Goal: Information Seeking & Learning: Stay updated

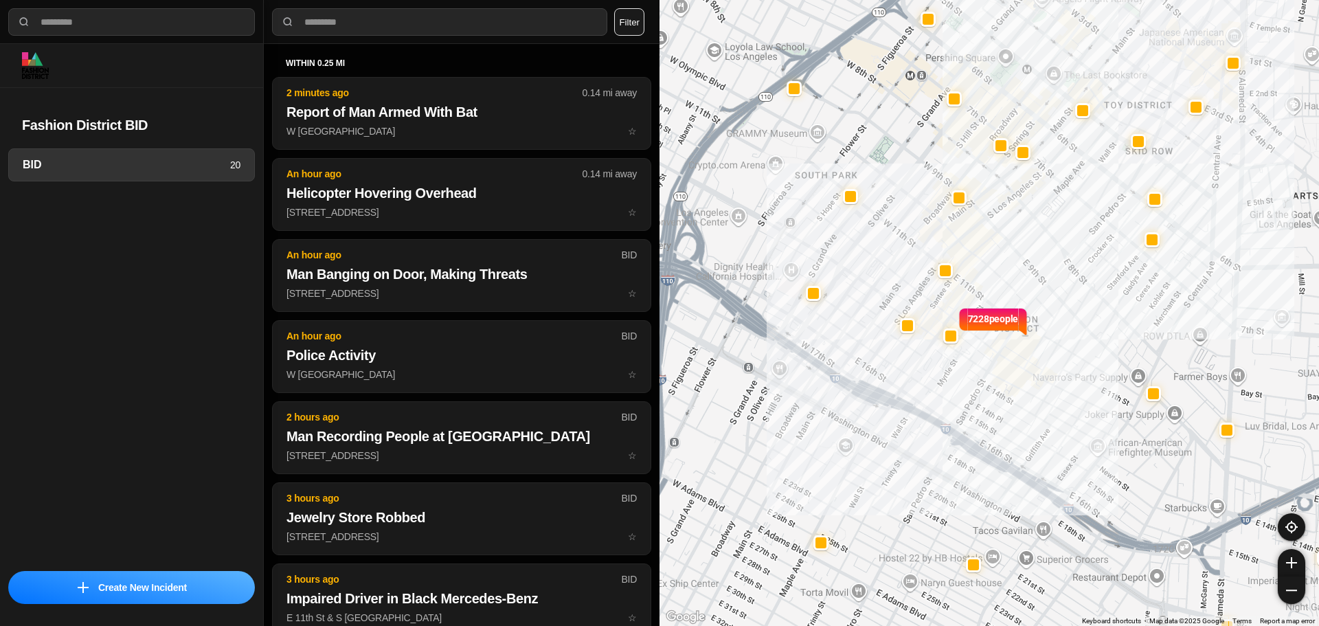
select select "*"
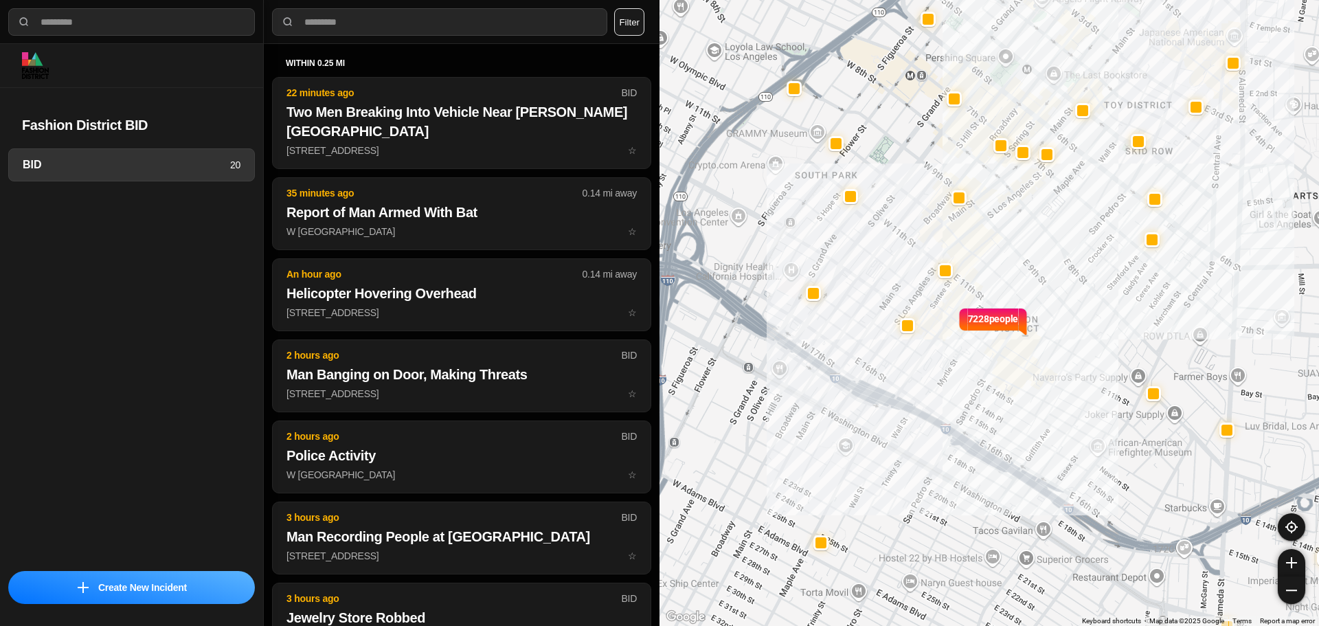
select select "*"
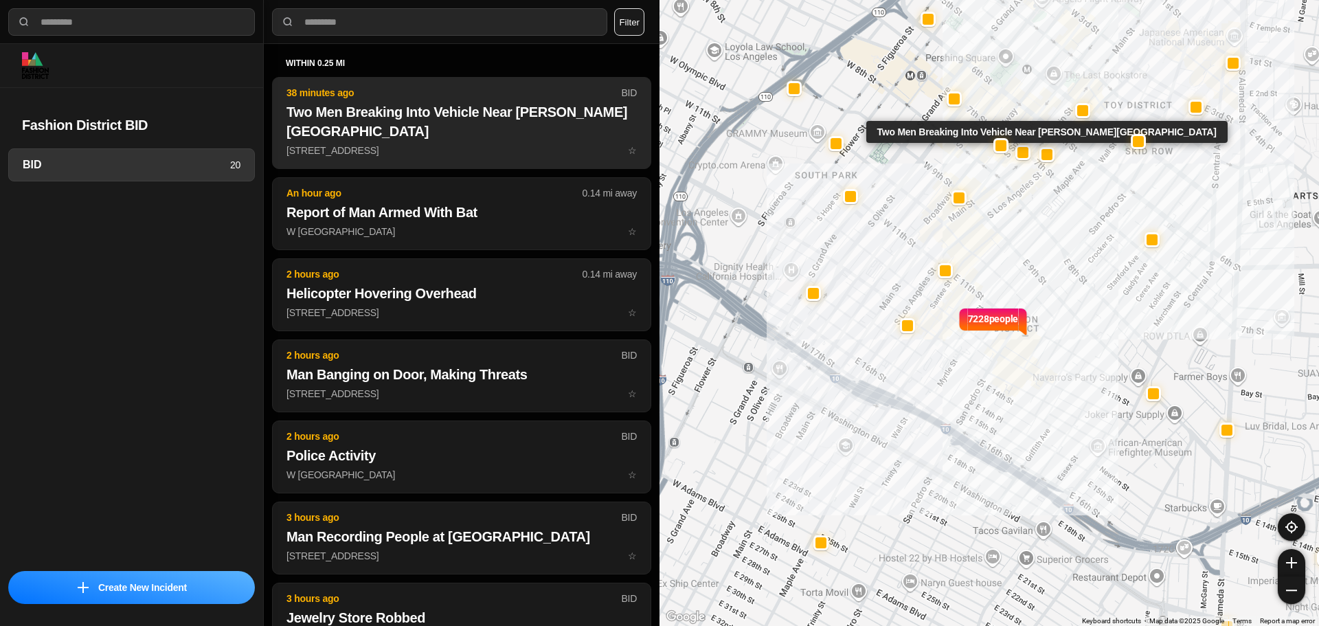
click at [356, 148] on button "38 minutes ago BID Two Men Breaking Into Vehicle Near Cecil Hotel 640 South Mai…" at bounding box center [461, 123] width 379 height 92
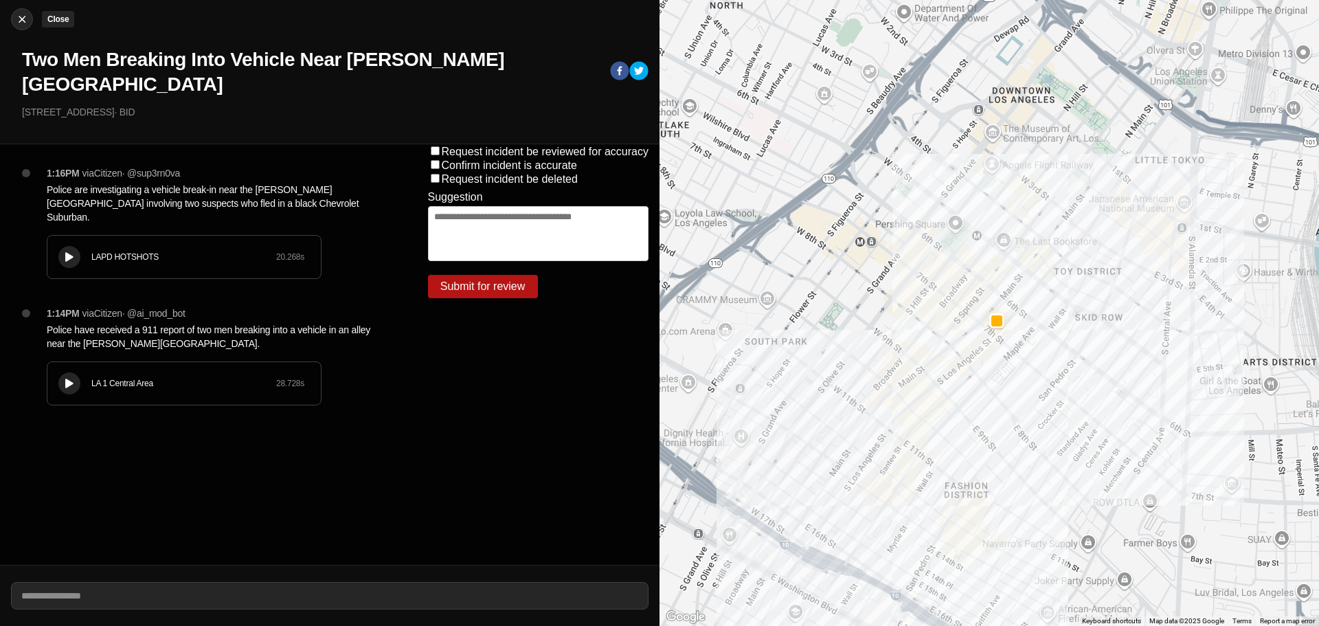
click at [23, 17] on img at bounding box center [22, 19] width 14 height 14
select select "*"
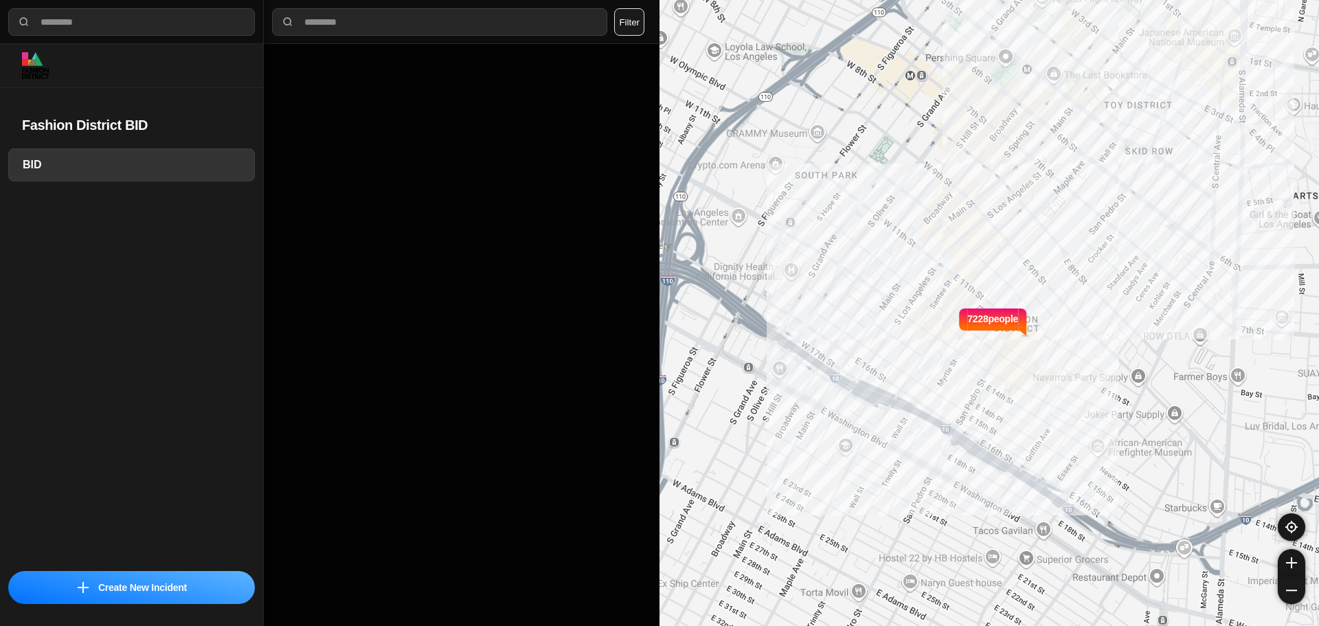
select select "*"
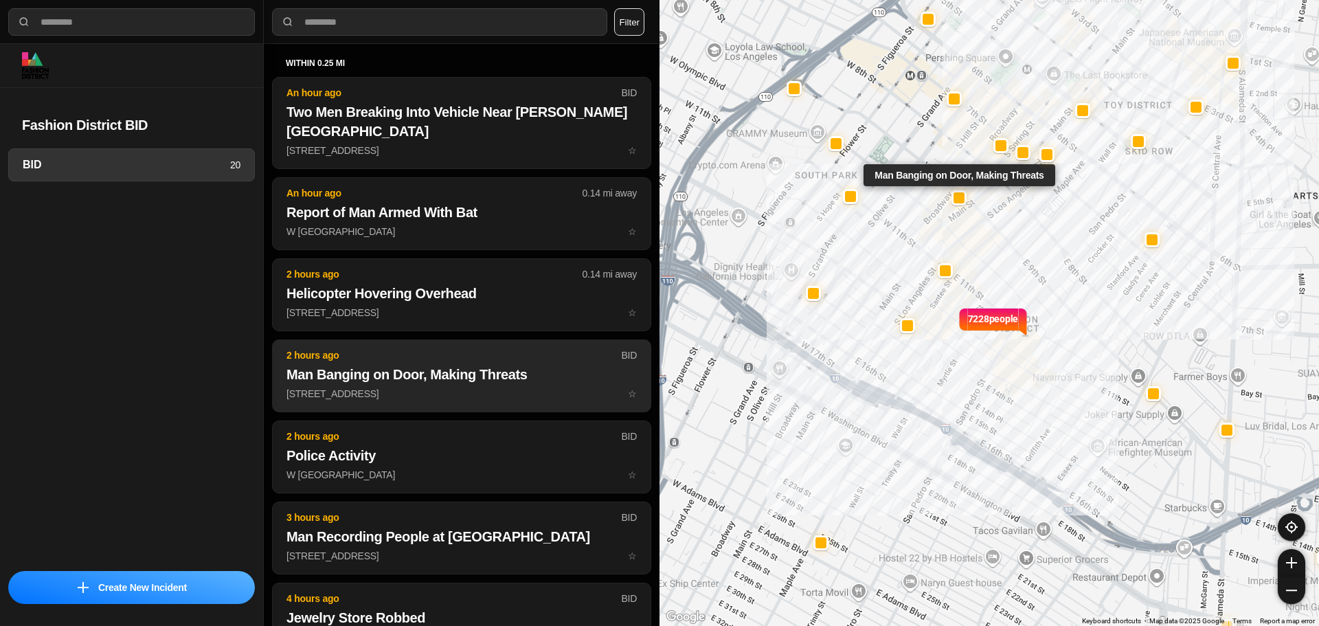
click at [517, 387] on p "901 South Broadway ☆" at bounding box center [461, 394] width 350 height 14
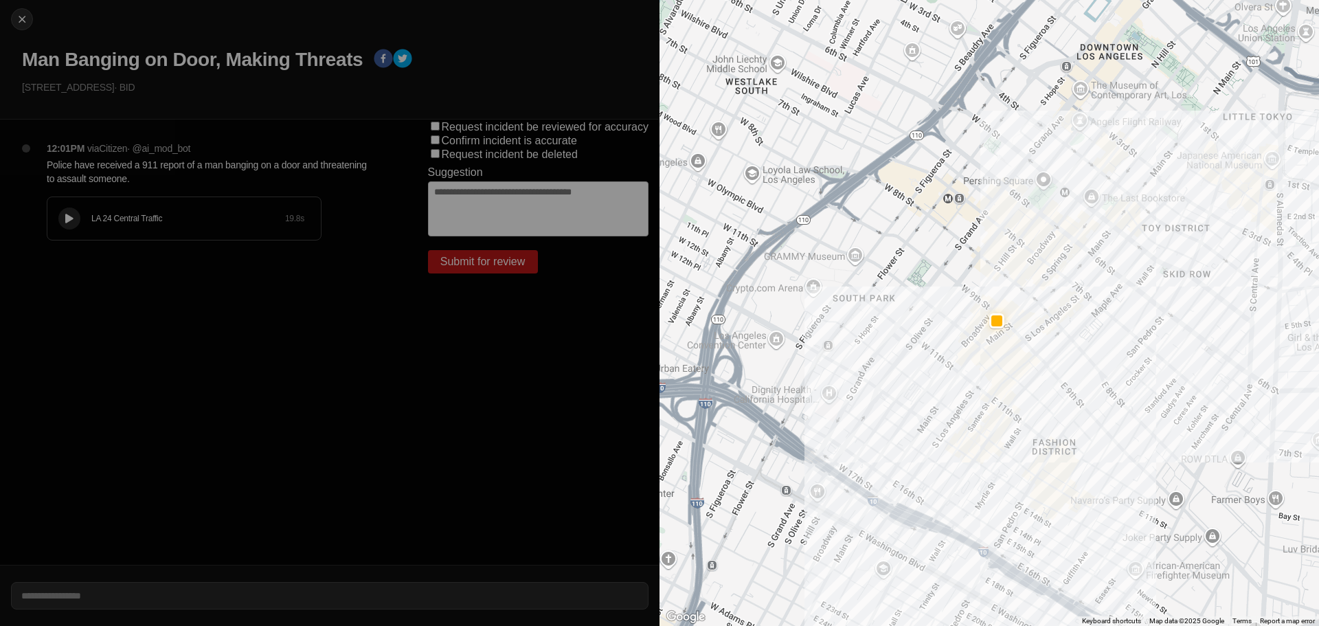
click at [69, 225] on button at bounding box center [69, 218] width 22 height 22
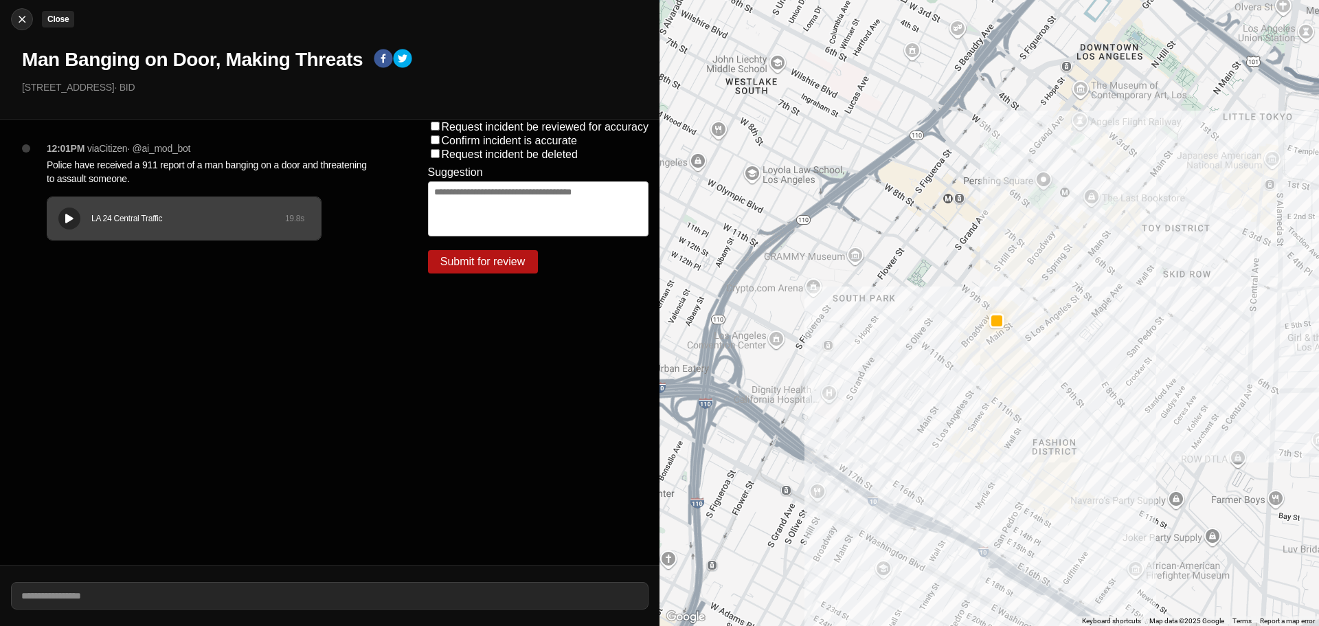
click at [18, 15] on img at bounding box center [22, 19] width 14 height 14
select select "*"
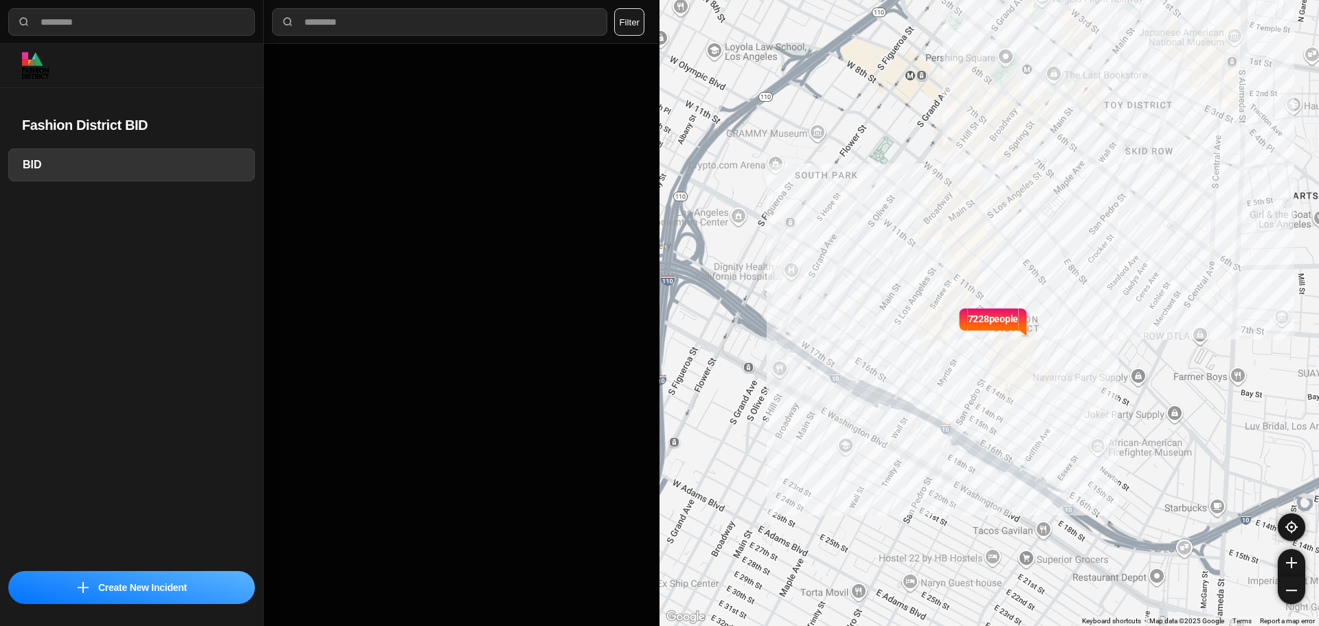
drag, startPoint x: 18, startPoint y: 15, endPoint x: 451, endPoint y: 189, distance: 467.0
click at [451, 189] on div at bounding box center [462, 335] width 396 height 582
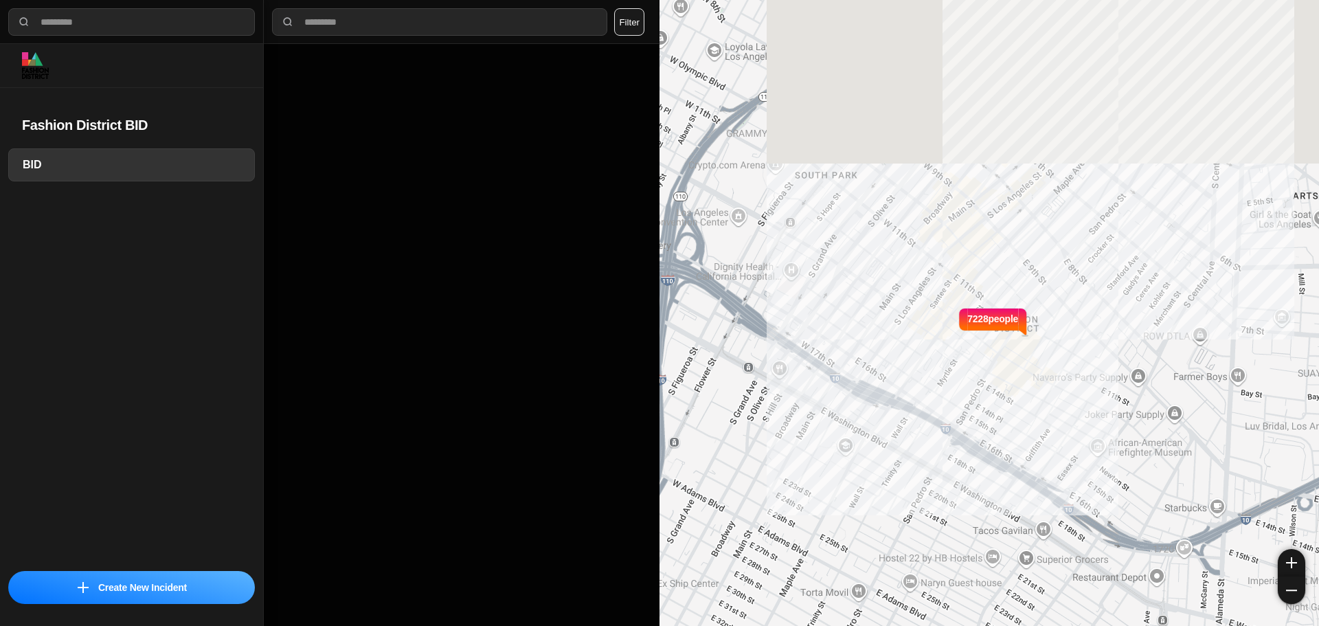
select select "*"
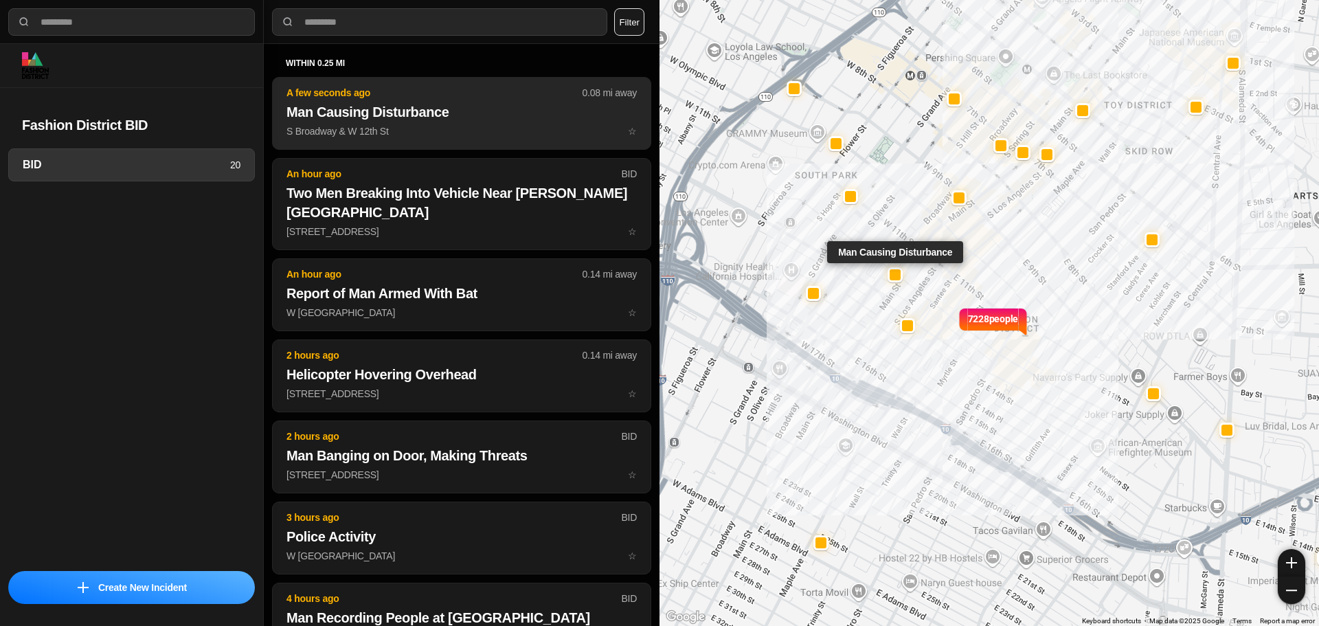
click at [322, 126] on p "S Broadway & W 12th St ☆" at bounding box center [461, 131] width 350 height 14
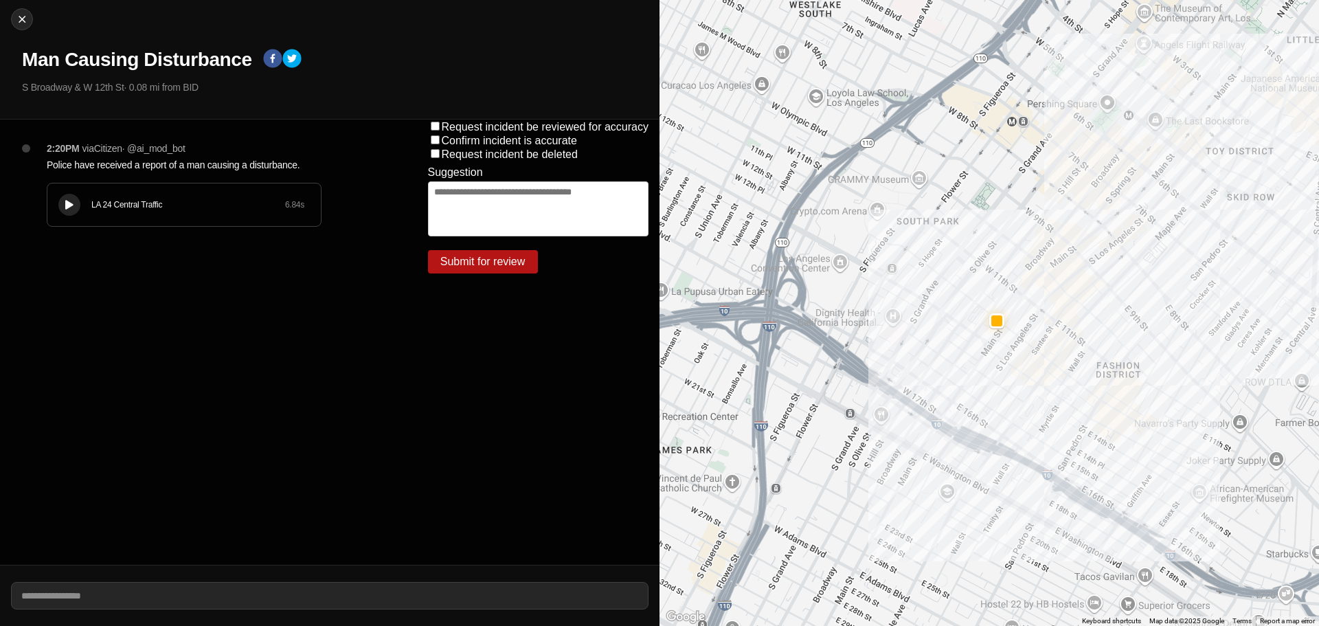
click at [71, 205] on icon at bounding box center [69, 205] width 8 height 9
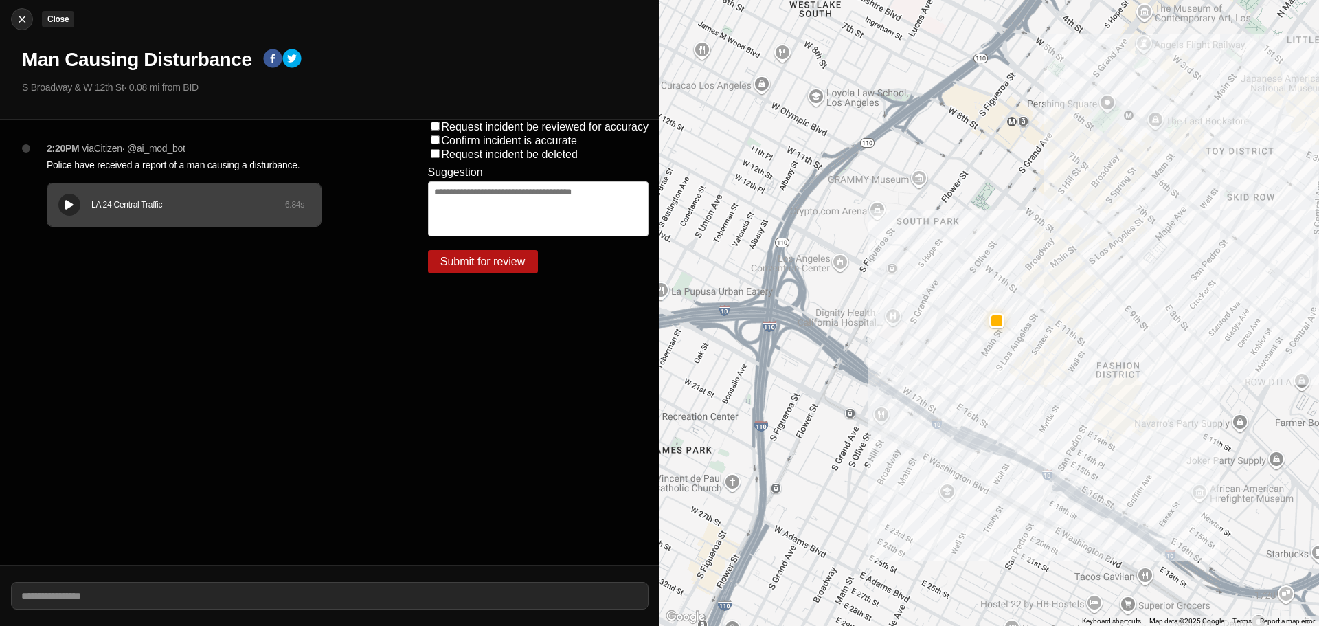
click at [29, 25] on div at bounding box center [22, 19] width 21 height 14
select select "*"
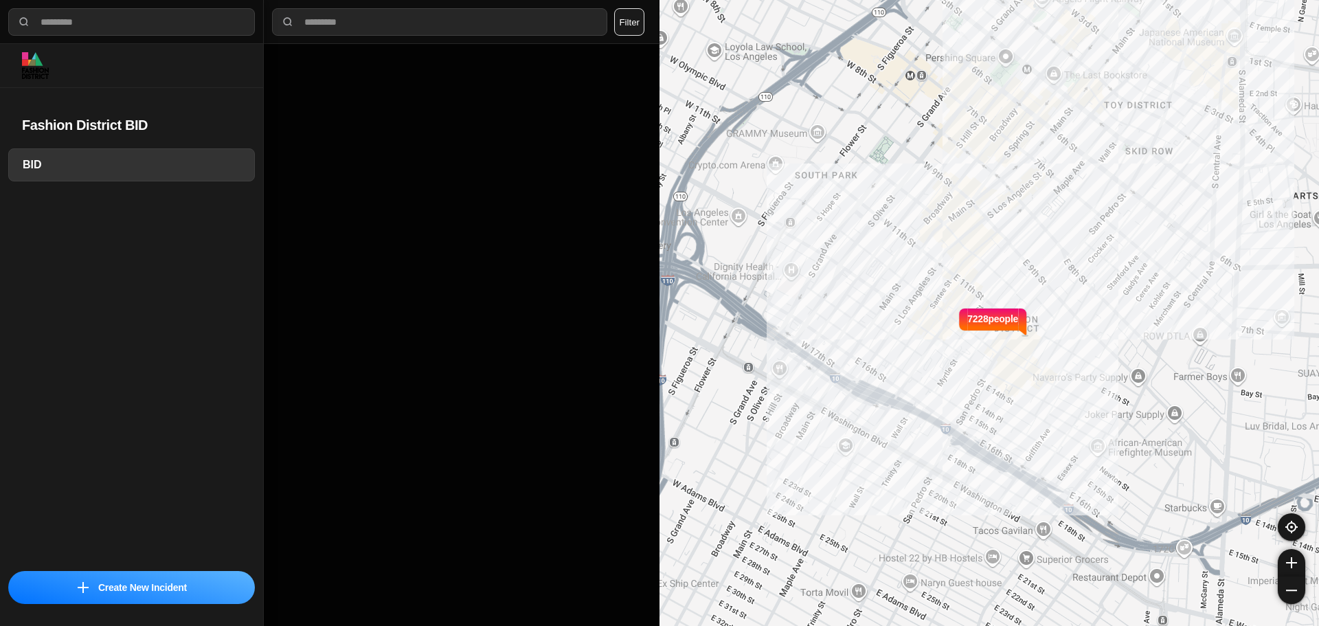
select select "*"
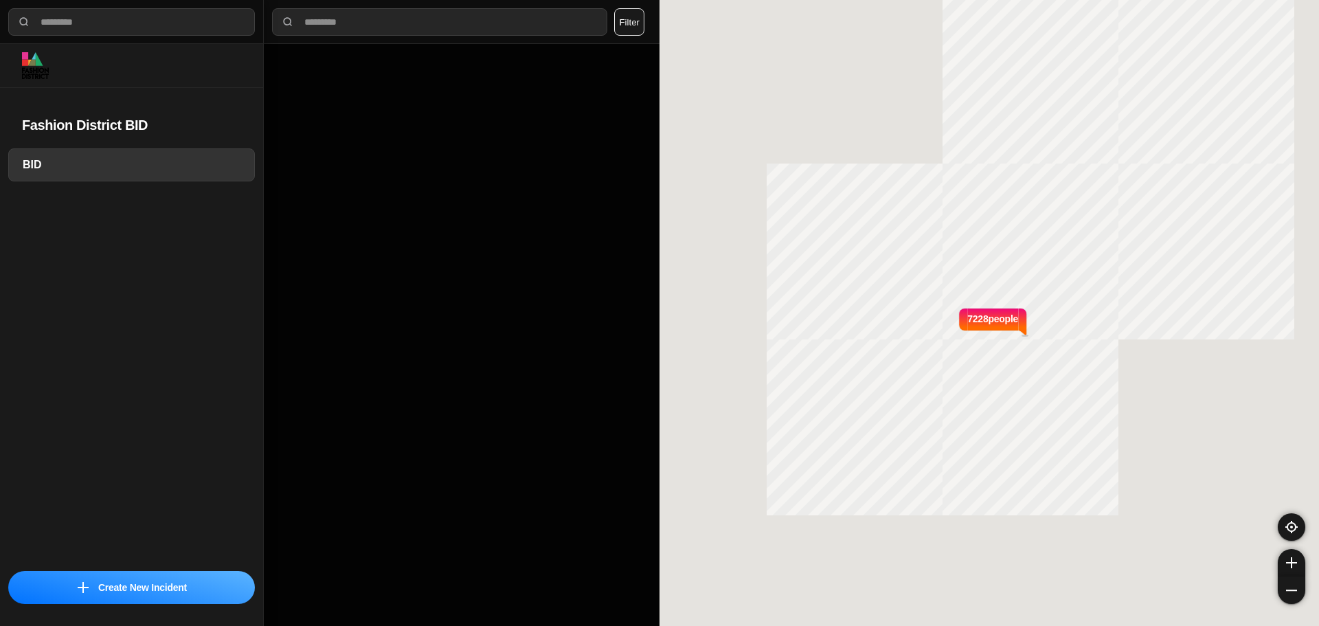
select select "*"
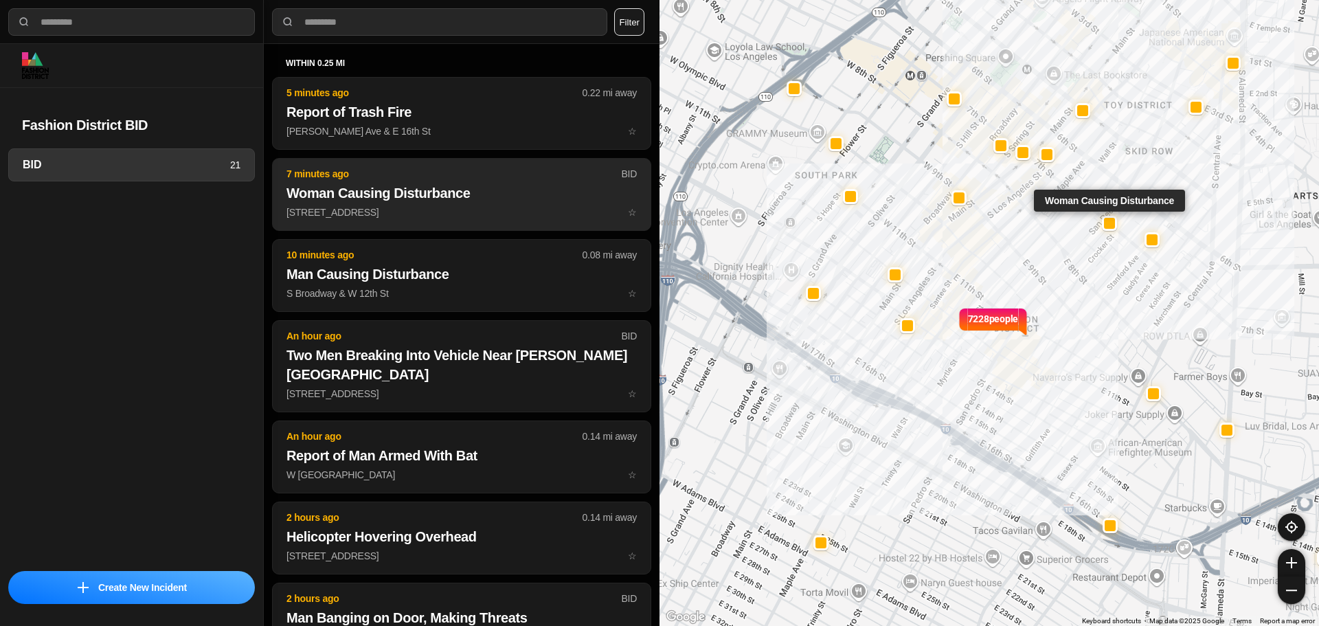
click at [485, 227] on button "7 minutes ago BID Woman Causing Disturbance 519 East 7Th Street ☆" at bounding box center [461, 194] width 379 height 73
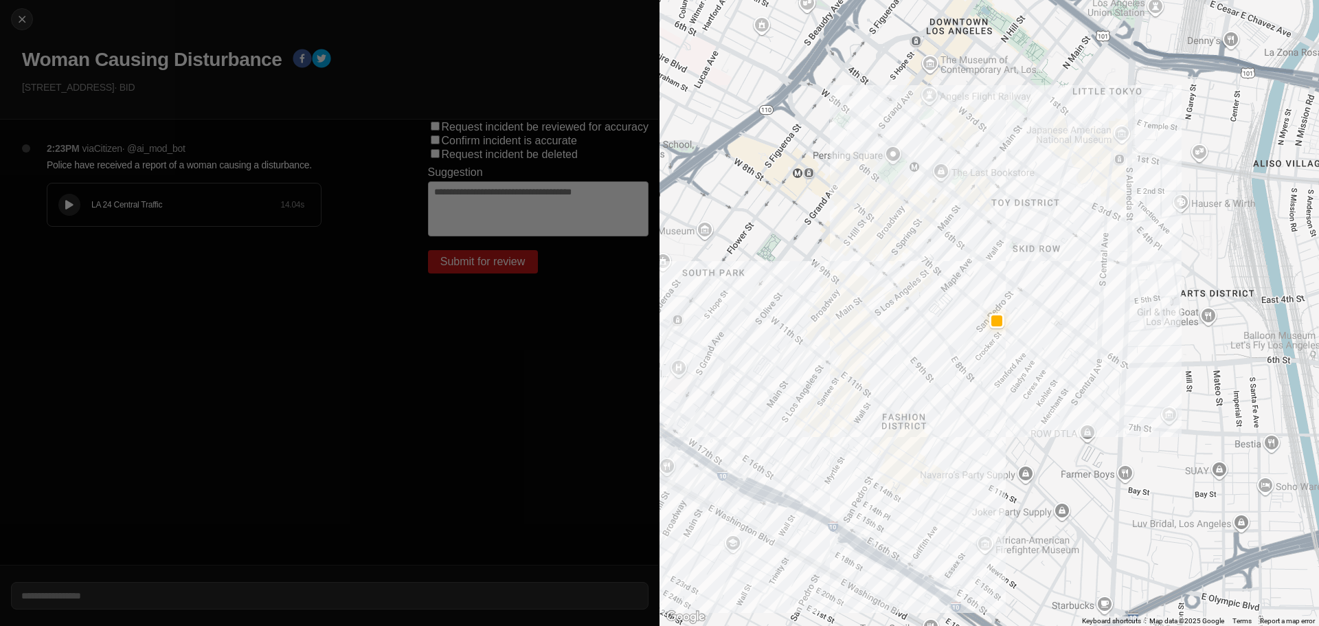
click at [61, 200] on button at bounding box center [69, 205] width 22 height 22
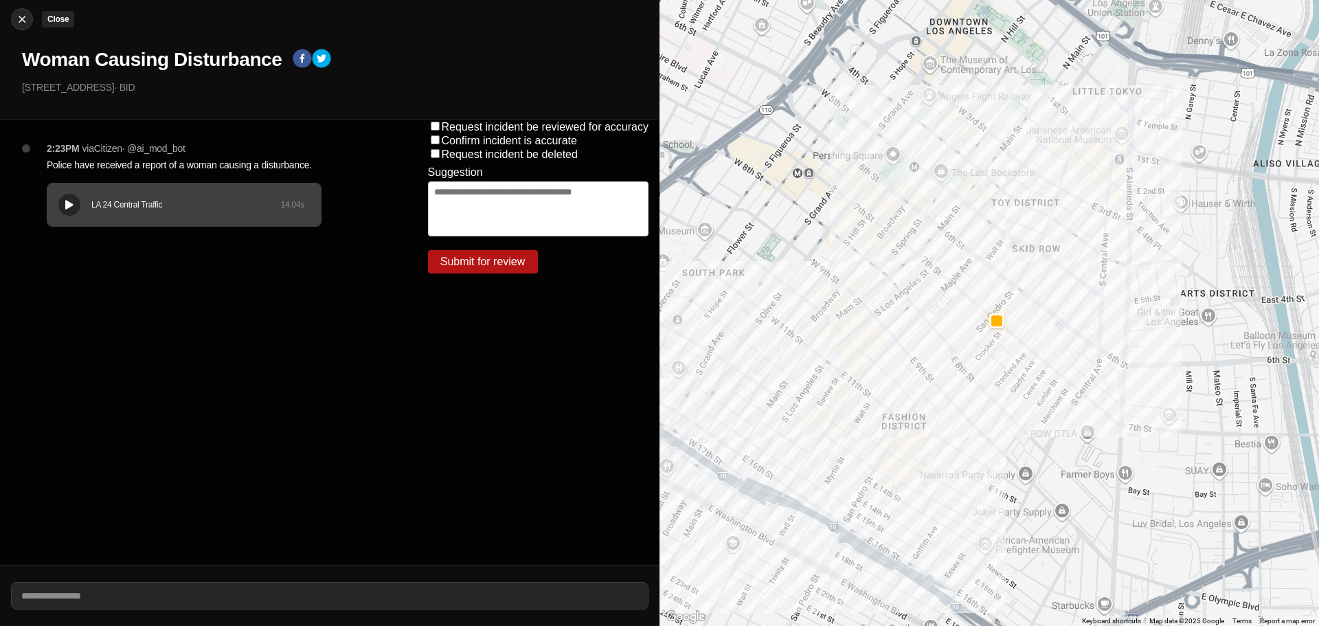
click at [19, 14] on img at bounding box center [22, 19] width 14 height 14
select select "*"
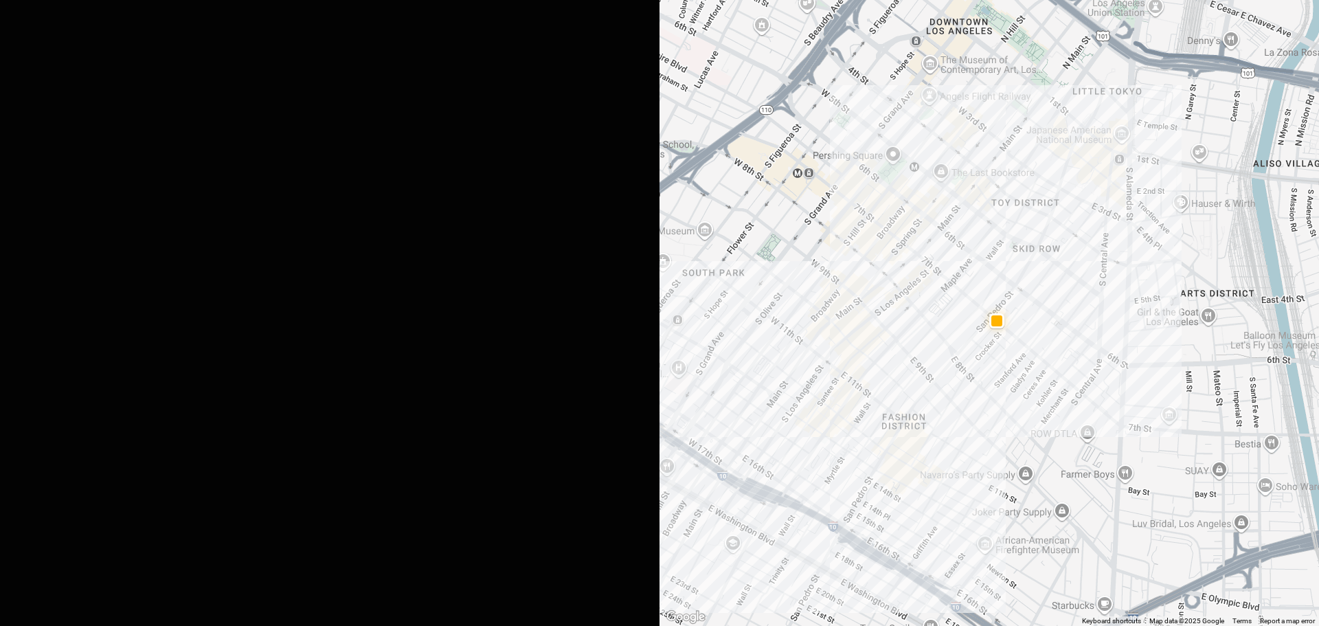
click at [57, 203] on div "LA 24 Central Traffic 14.04 s" at bounding box center [183, 204] width 273 height 43
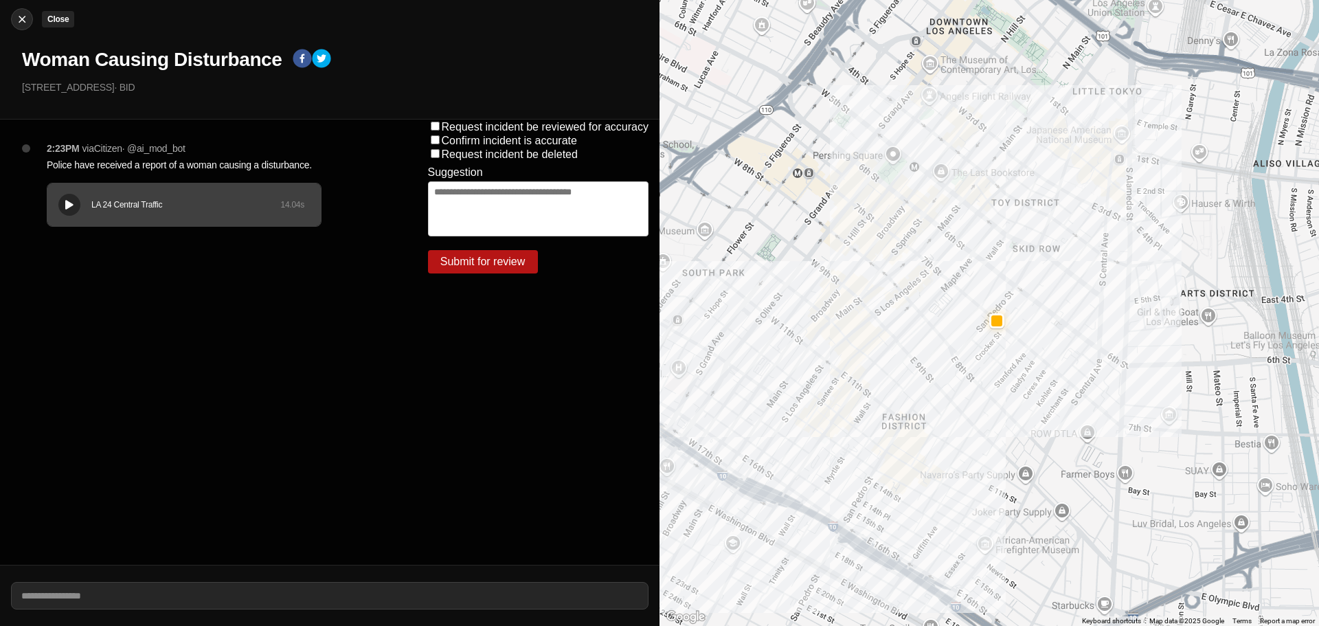
click at [27, 16] on img at bounding box center [22, 19] width 14 height 14
select select "*"
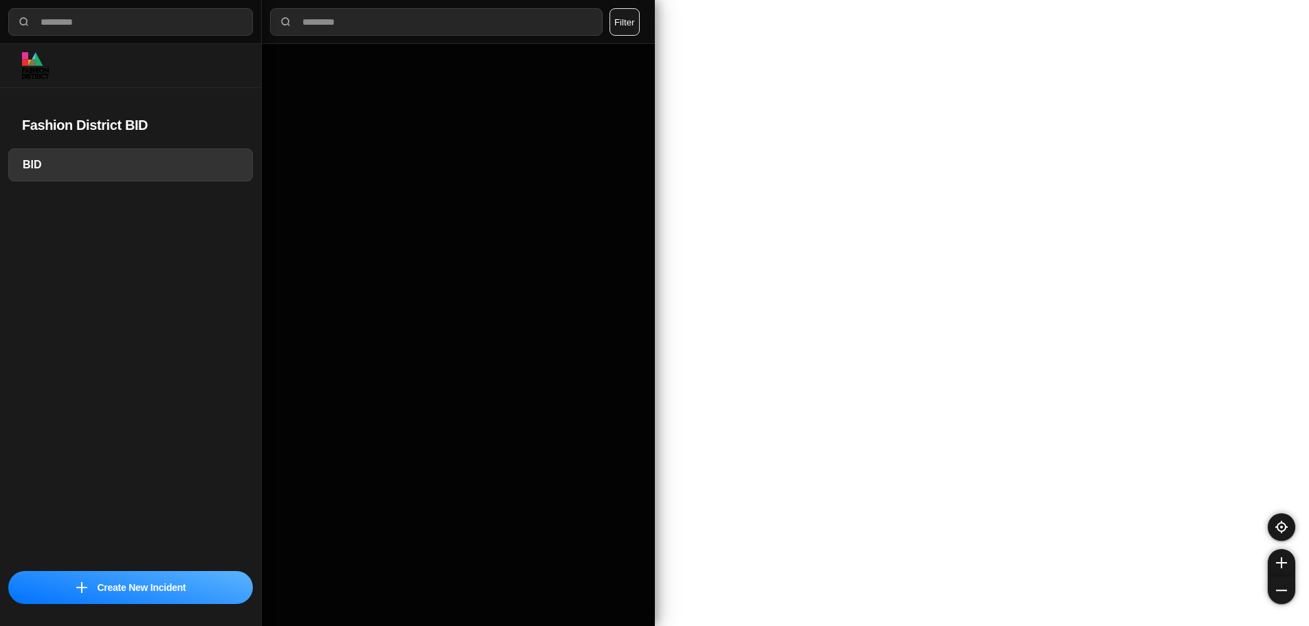
select select "*"
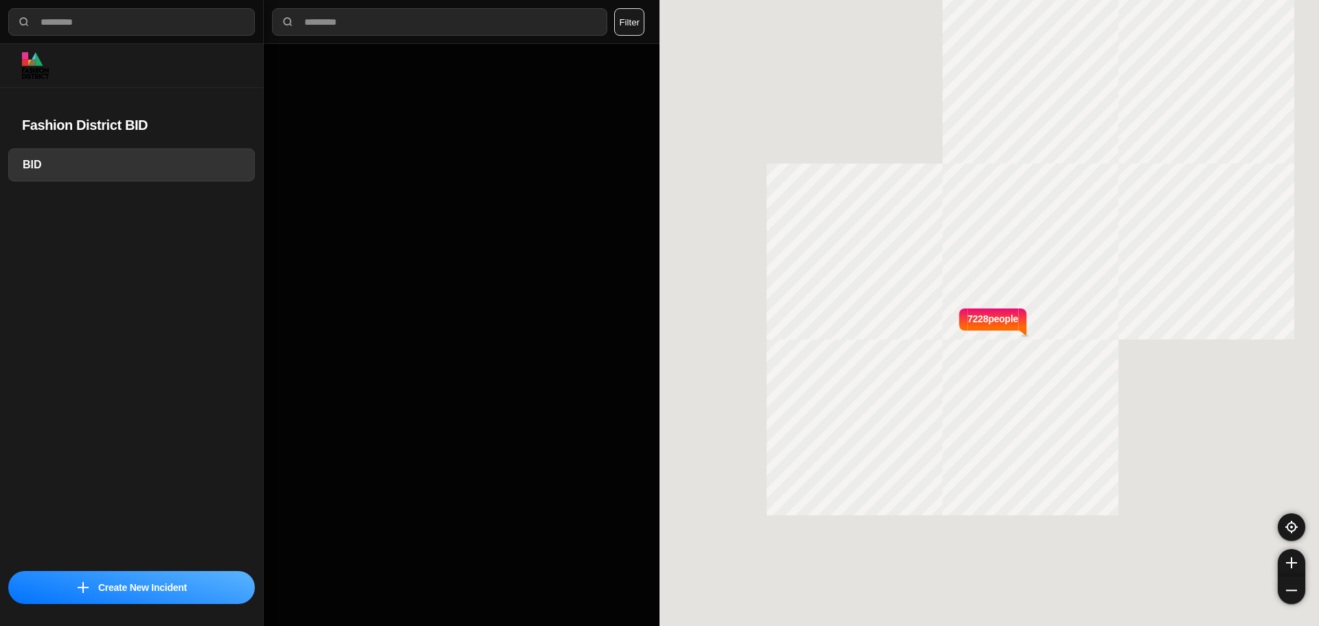
select select "*"
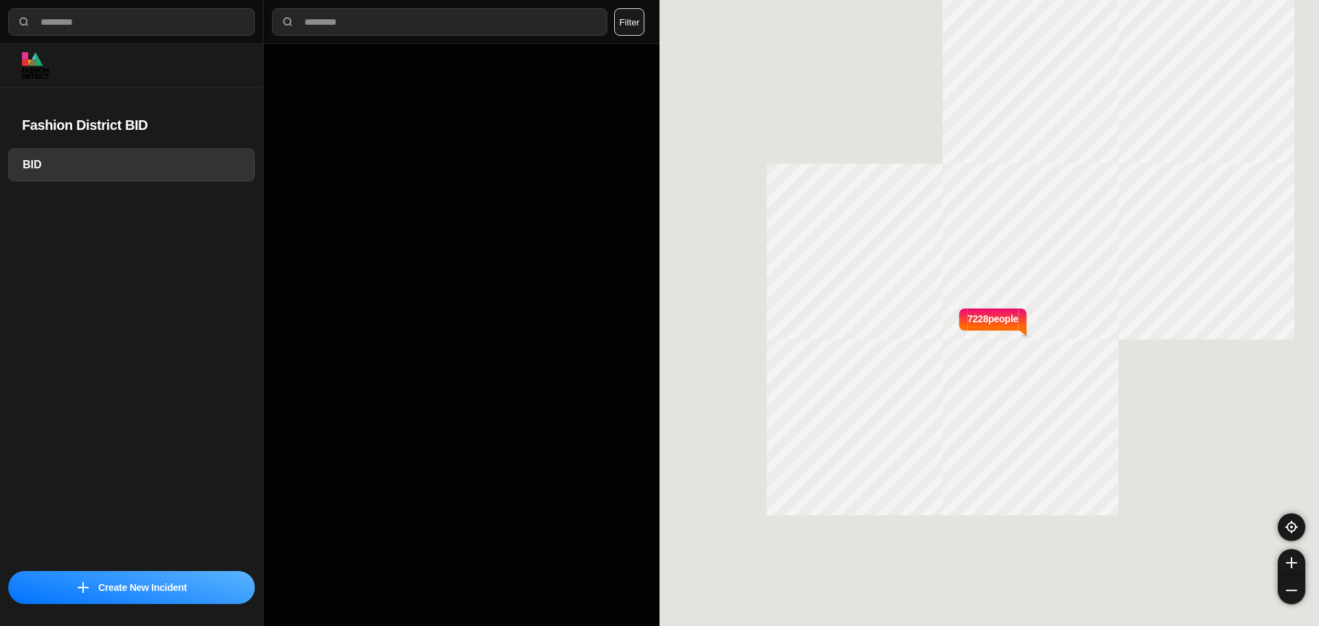
select select "*"
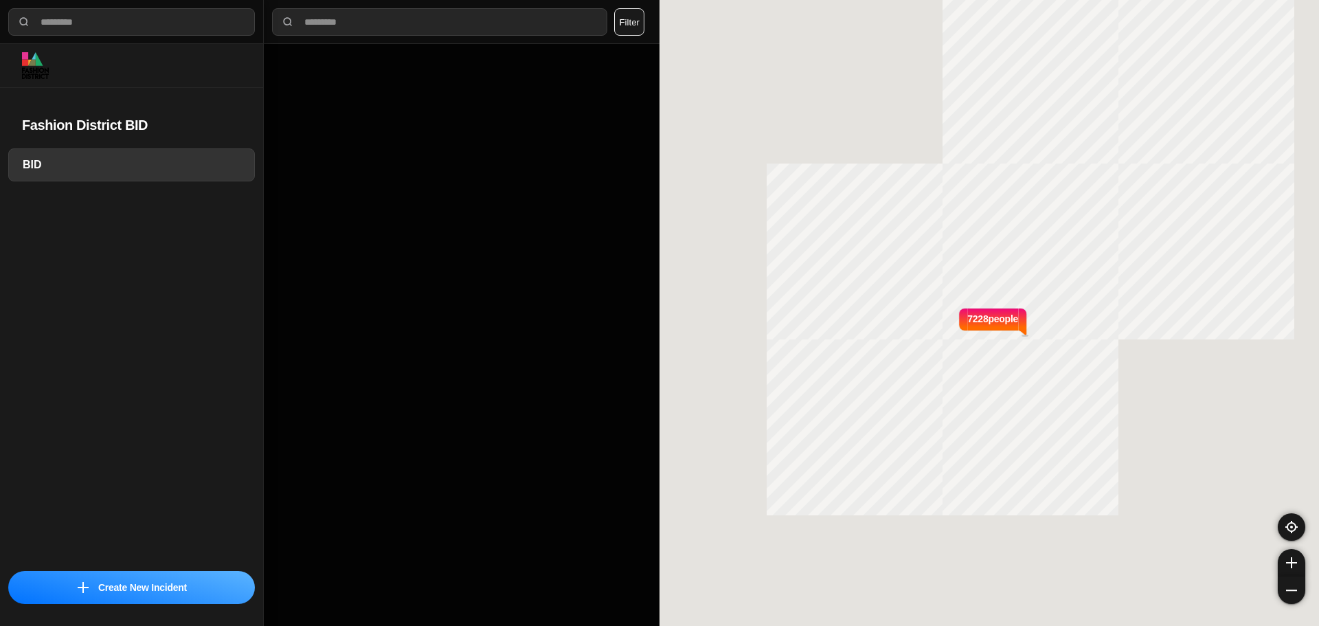
select select "*"
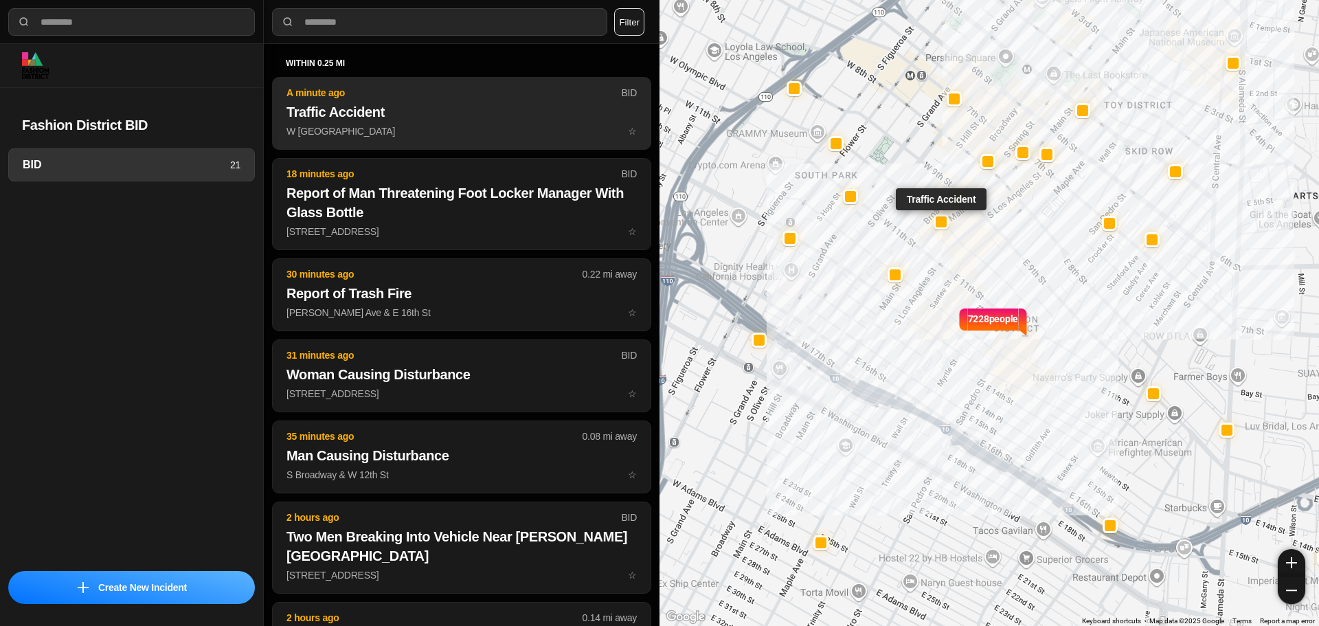
click at [361, 115] on h2 "Traffic Accident" at bounding box center [461, 111] width 350 height 19
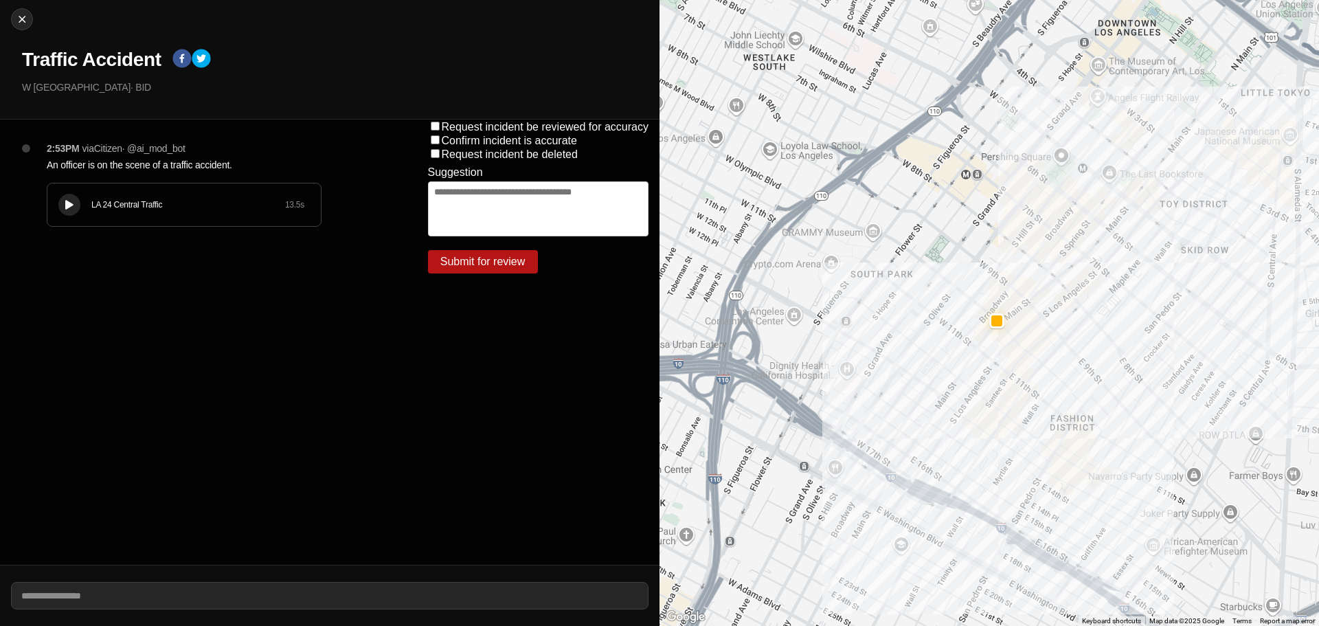
click at [78, 202] on button at bounding box center [69, 205] width 22 height 22
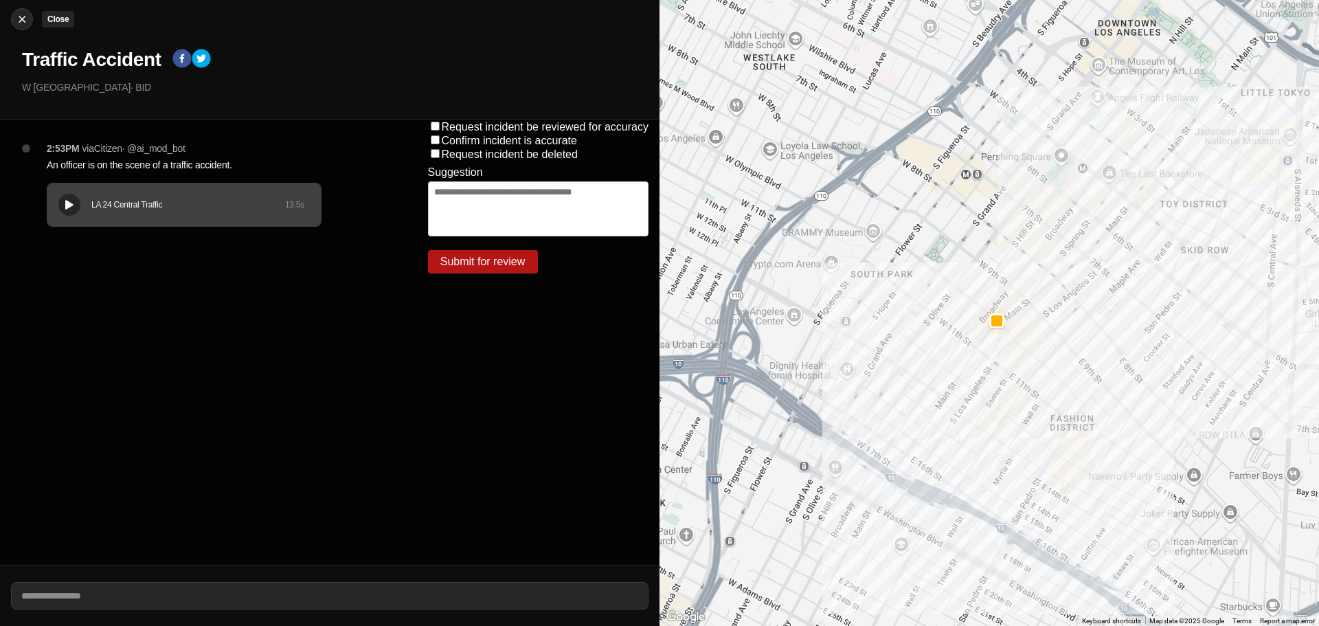
click at [32, 19] on button "Close" at bounding box center [22, 19] width 22 height 22
select select "*"
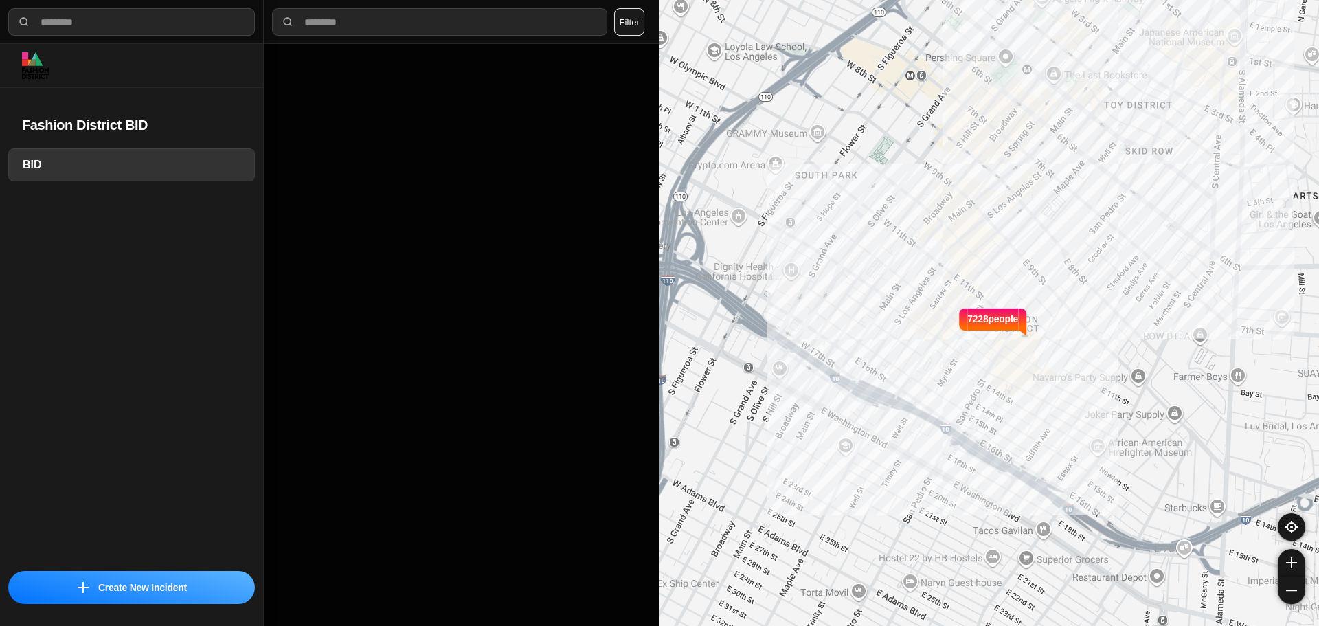
select select "*"
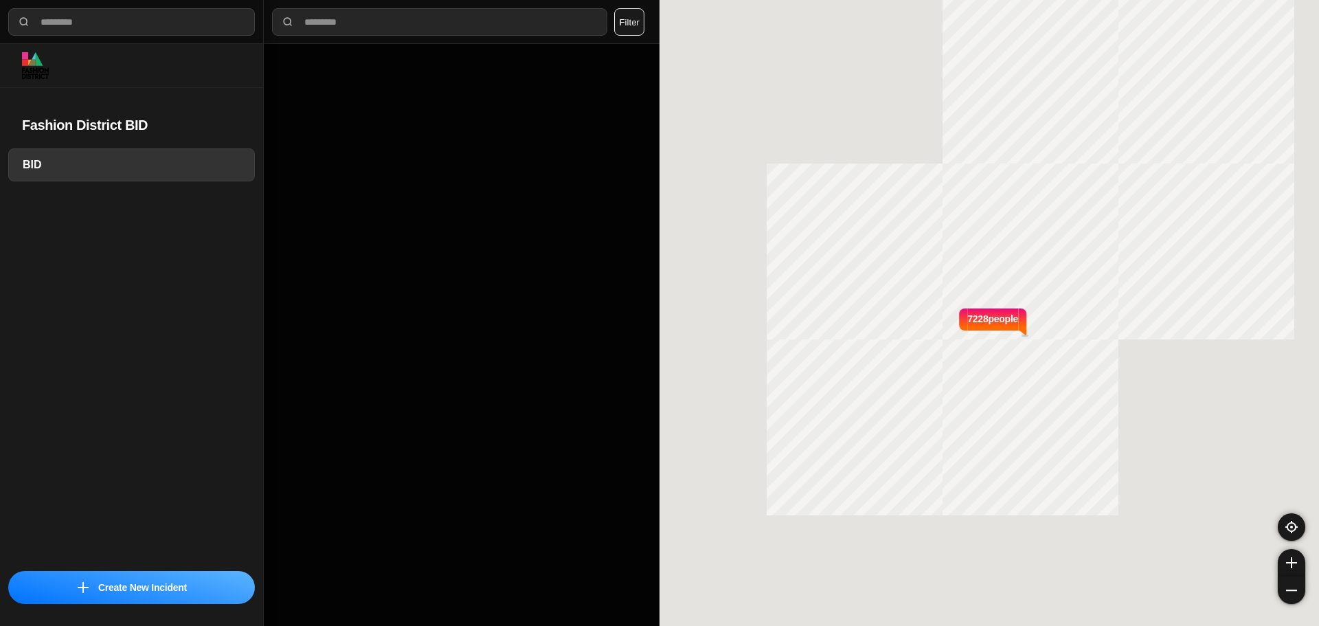
select select "*"
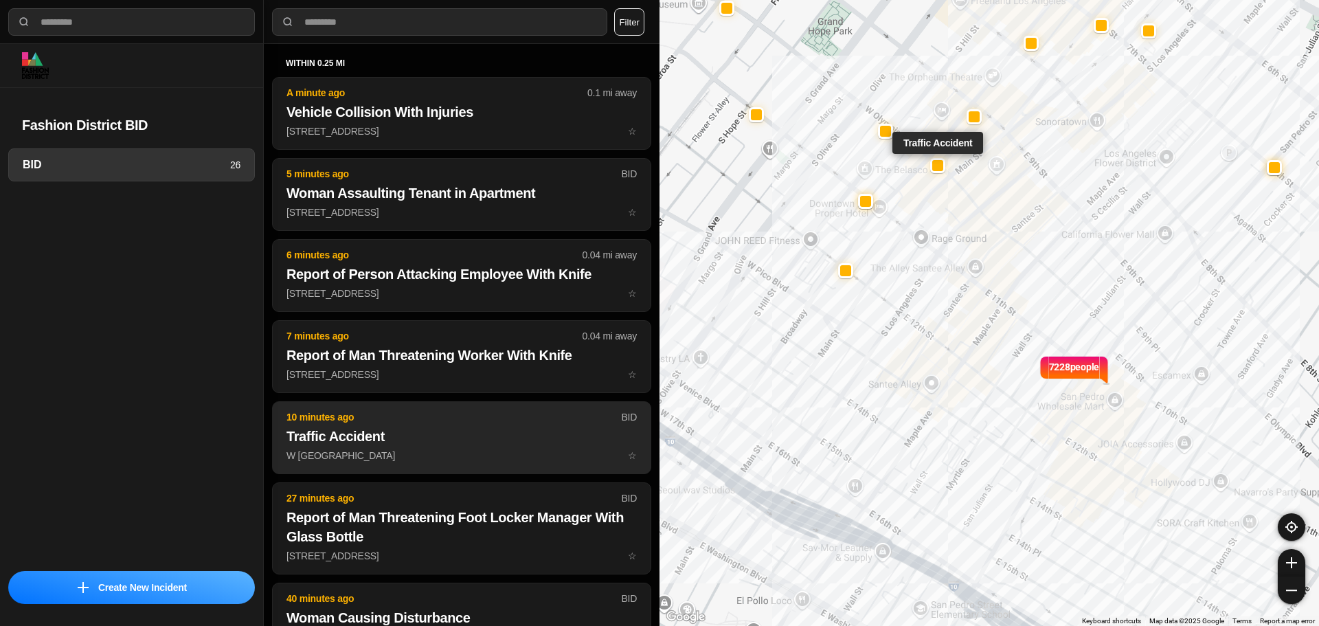
click at [411, 438] on h2 "Traffic Accident" at bounding box center [461, 436] width 350 height 19
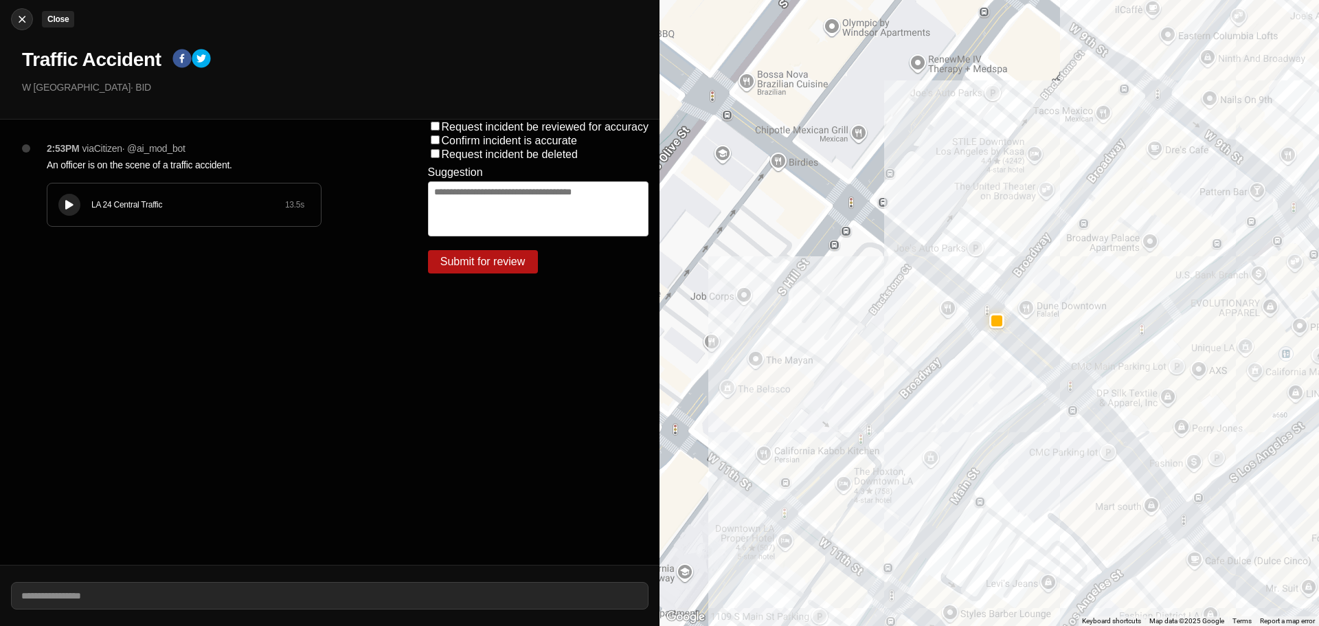
click at [27, 16] on img at bounding box center [22, 19] width 14 height 14
select select "*"
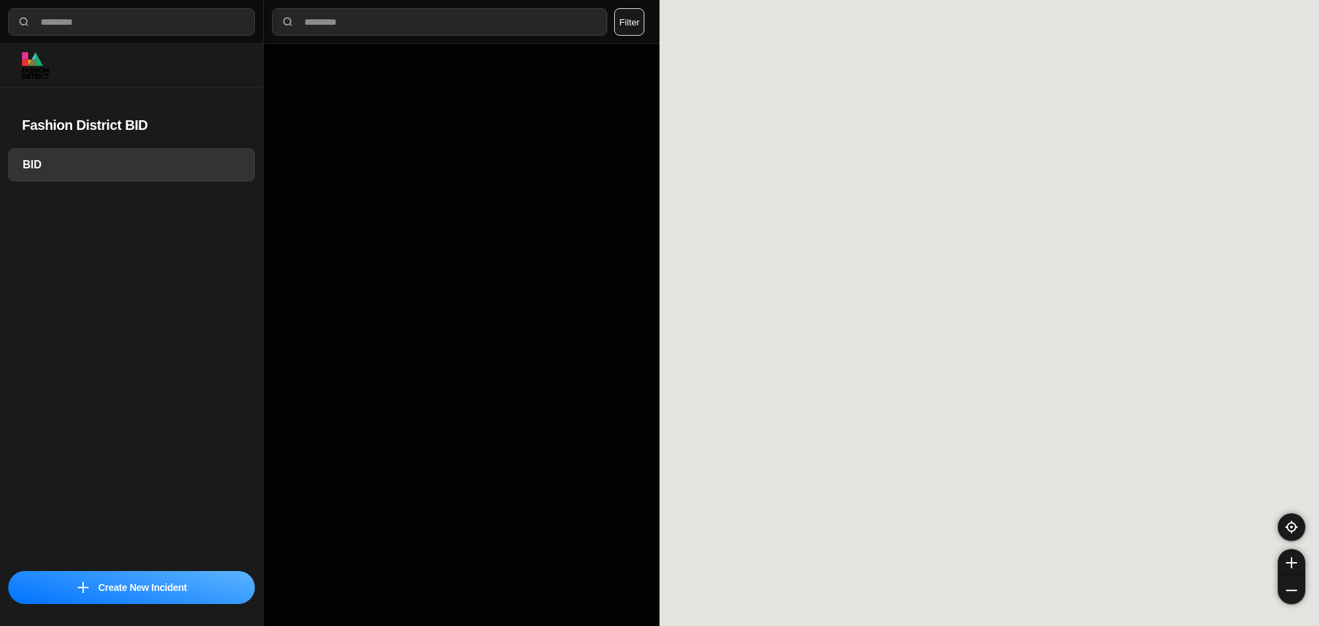
select select "*"
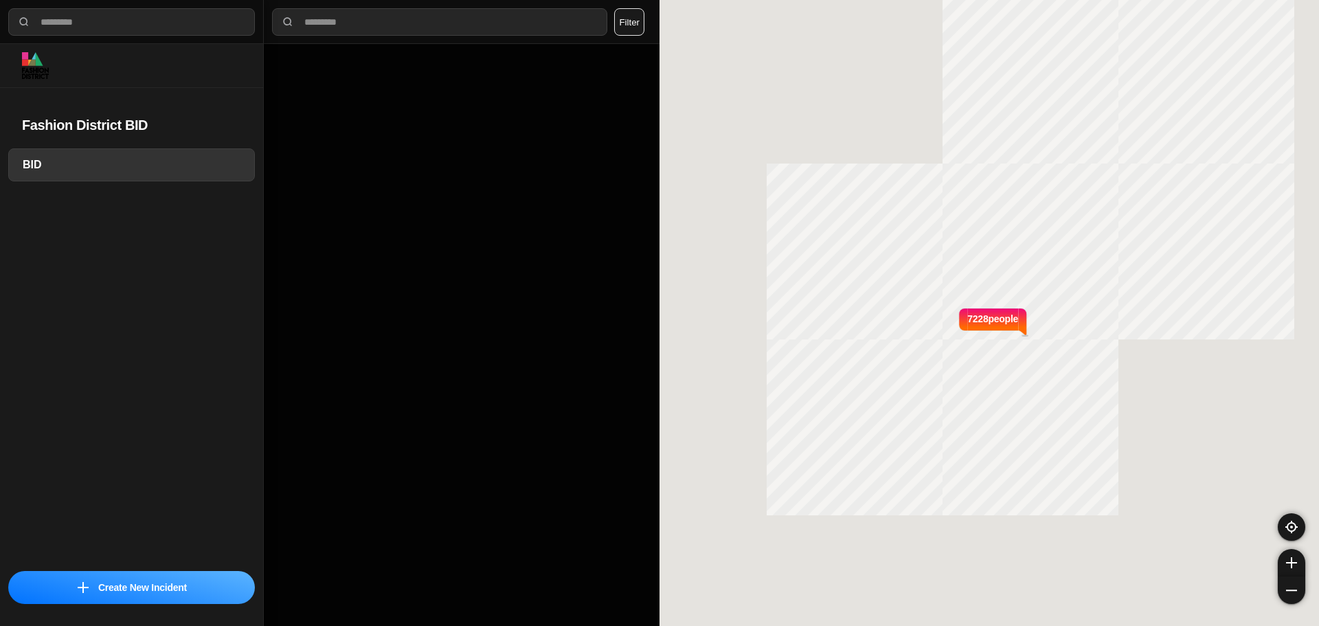
select select "*"
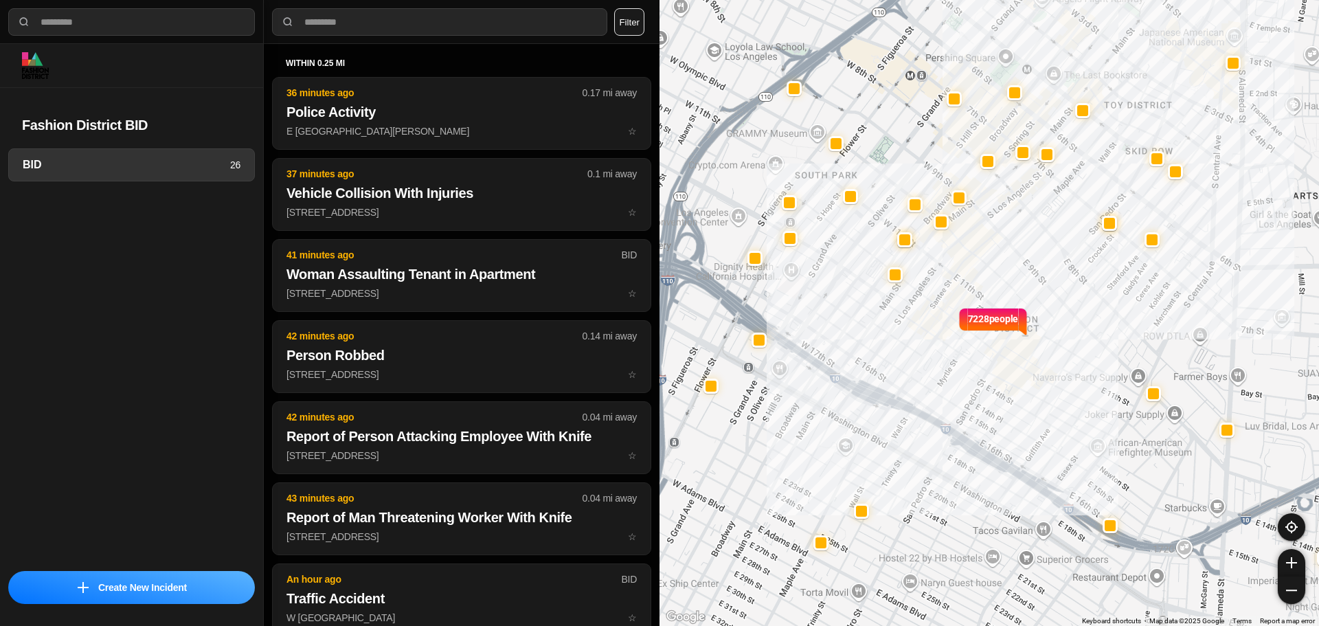
select select "*"
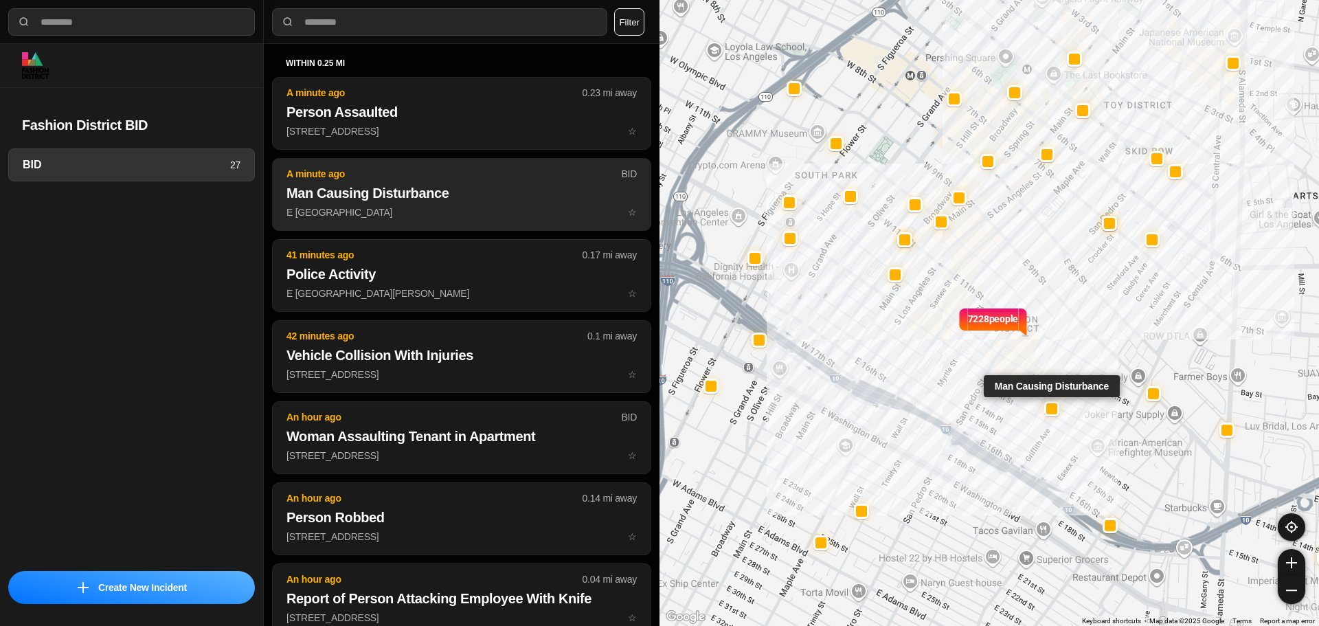
click at [378, 194] on h2 "Man Causing Disturbance" at bounding box center [461, 192] width 350 height 19
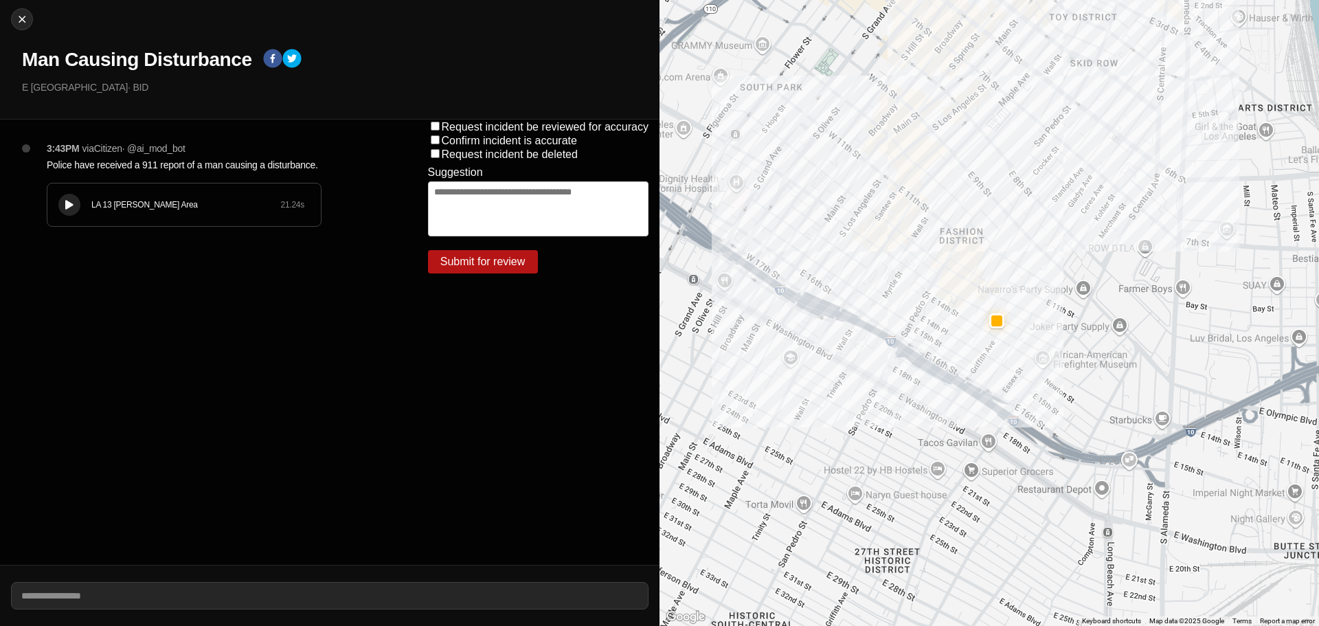
click at [74, 205] on div at bounding box center [70, 205] width 14 height 10
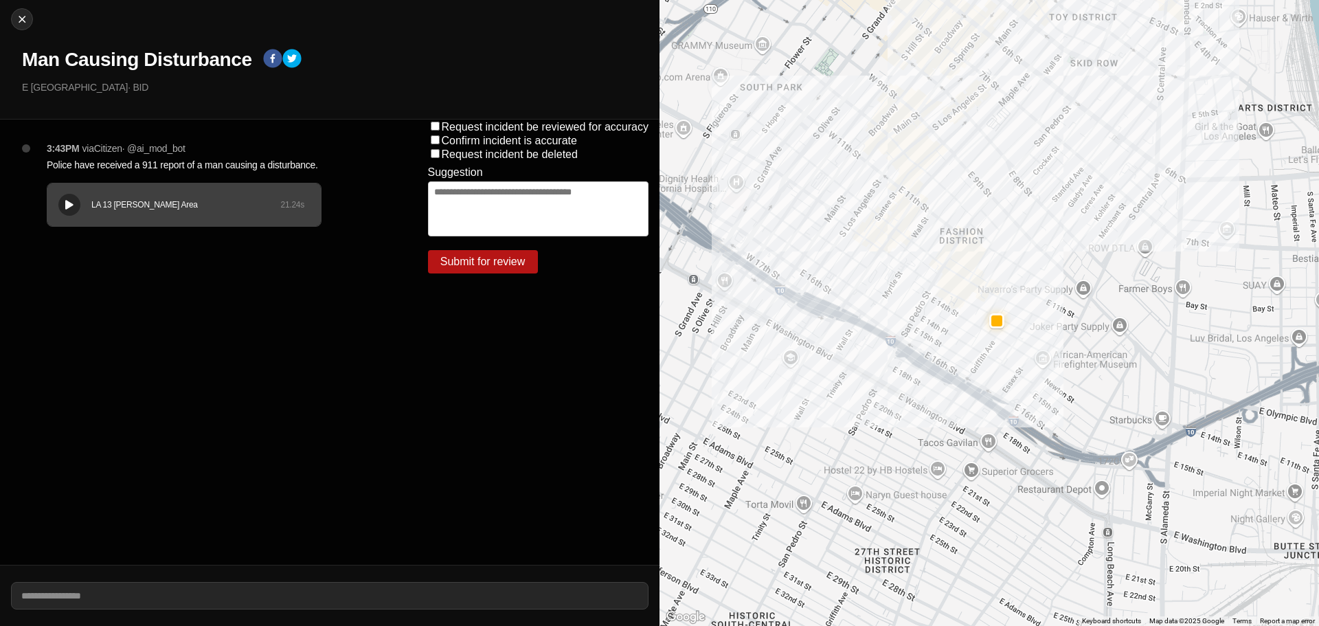
click at [229, 207] on div "LA 13 Newton Area" at bounding box center [185, 204] width 189 height 11
click at [69, 209] on icon at bounding box center [69, 205] width 8 height 9
click at [71, 208] on icon at bounding box center [69, 205] width 8 height 9
click at [218, 210] on div "LA 13 Newton Area" at bounding box center [185, 204] width 189 height 11
click at [205, 216] on div "LA 13 Newton Area 21.24 s" at bounding box center [183, 204] width 273 height 43
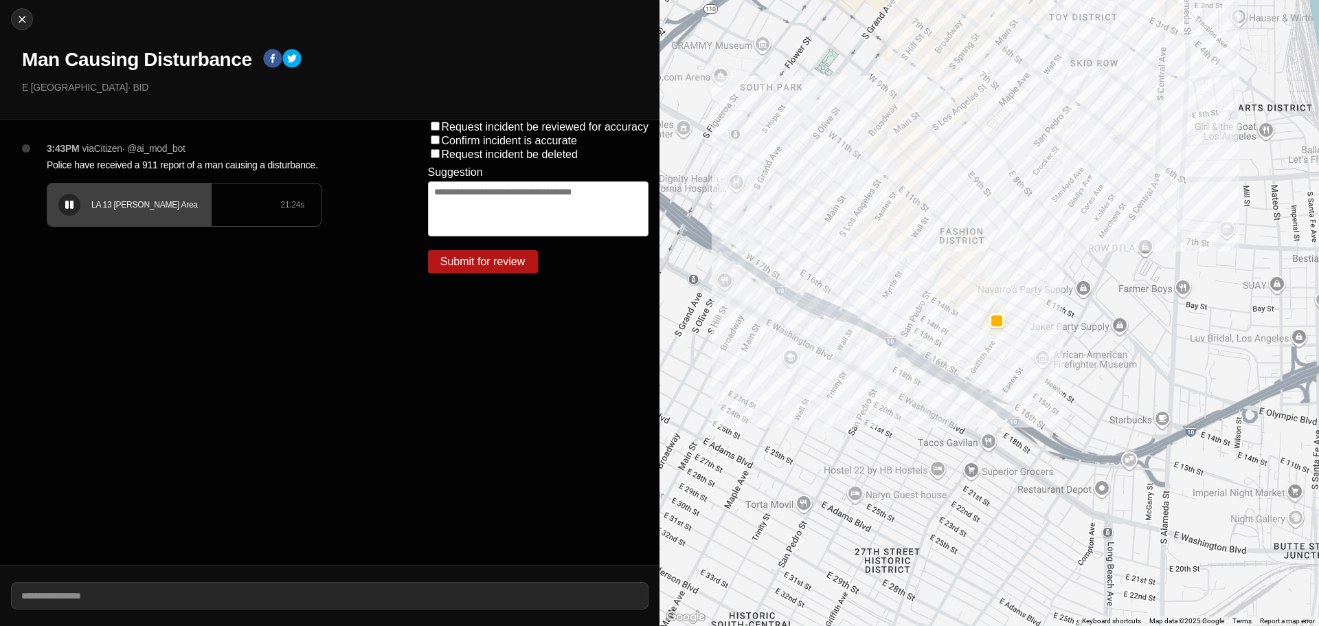
click at [183, 221] on div "LA 13 Newton Area 21.24 s" at bounding box center [183, 204] width 273 height 43
drag, startPoint x: 8, startPoint y: 8, endPoint x: 29, endPoint y: 29, distance: 29.6
click at [8, 7] on div "Close Man Causing Disturbance E Pico Blvd & Stanford Ave · BID" at bounding box center [329, 60] width 659 height 120
click at [30, 28] on div "Close Man Causing Disturbance E Pico Blvd & Stanford Ave · BID" at bounding box center [329, 60] width 659 height 120
click at [25, 25] on div at bounding box center [22, 19] width 21 height 14
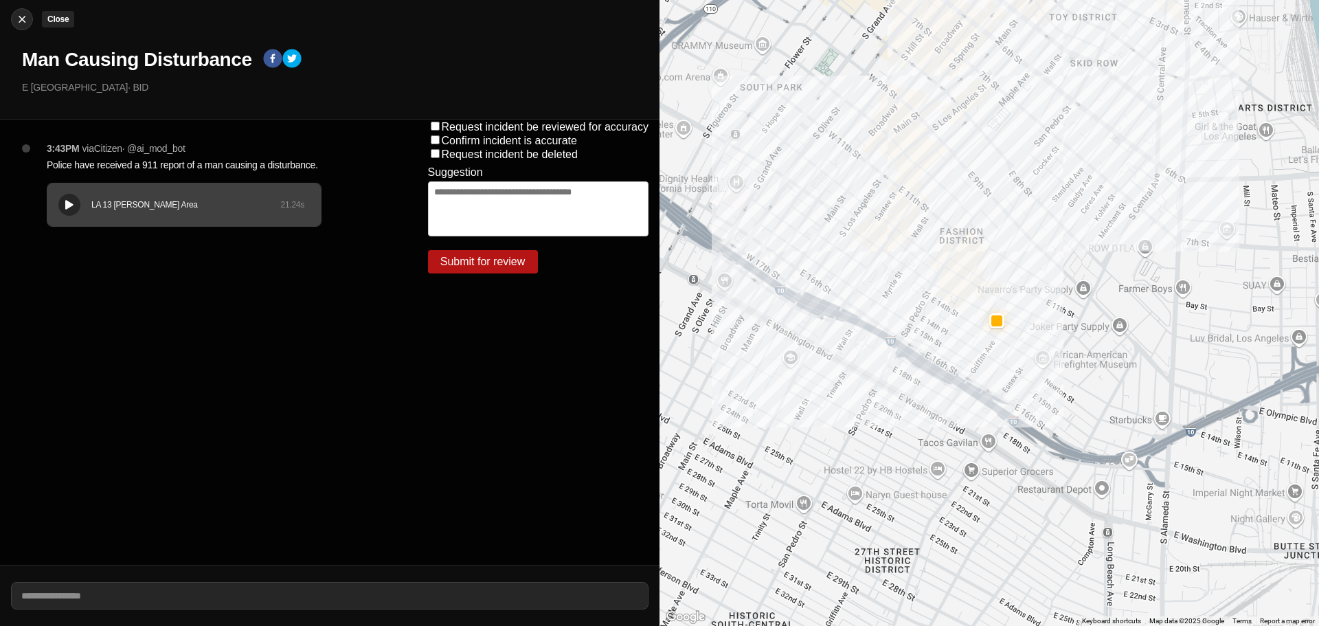
select select "*"
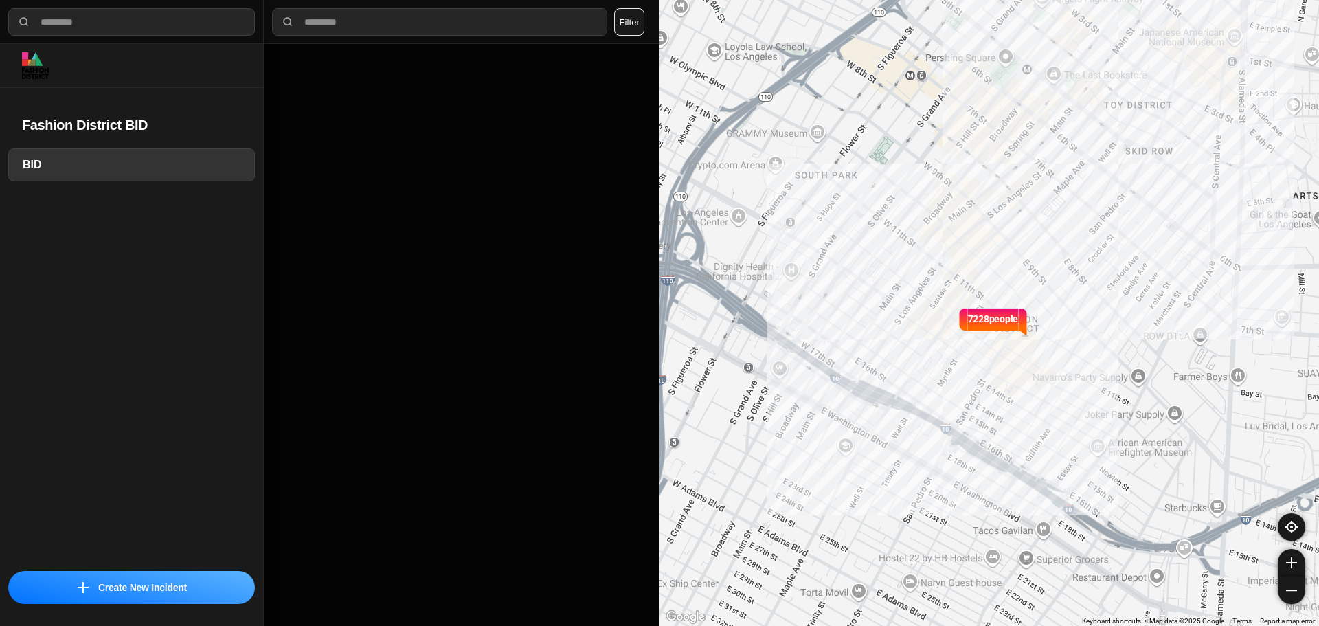
drag, startPoint x: 1186, startPoint y: 271, endPoint x: 1199, endPoint y: 270, distance: 12.4
click at [1193, 270] on div "7228 people" at bounding box center [988, 313] width 659 height 626
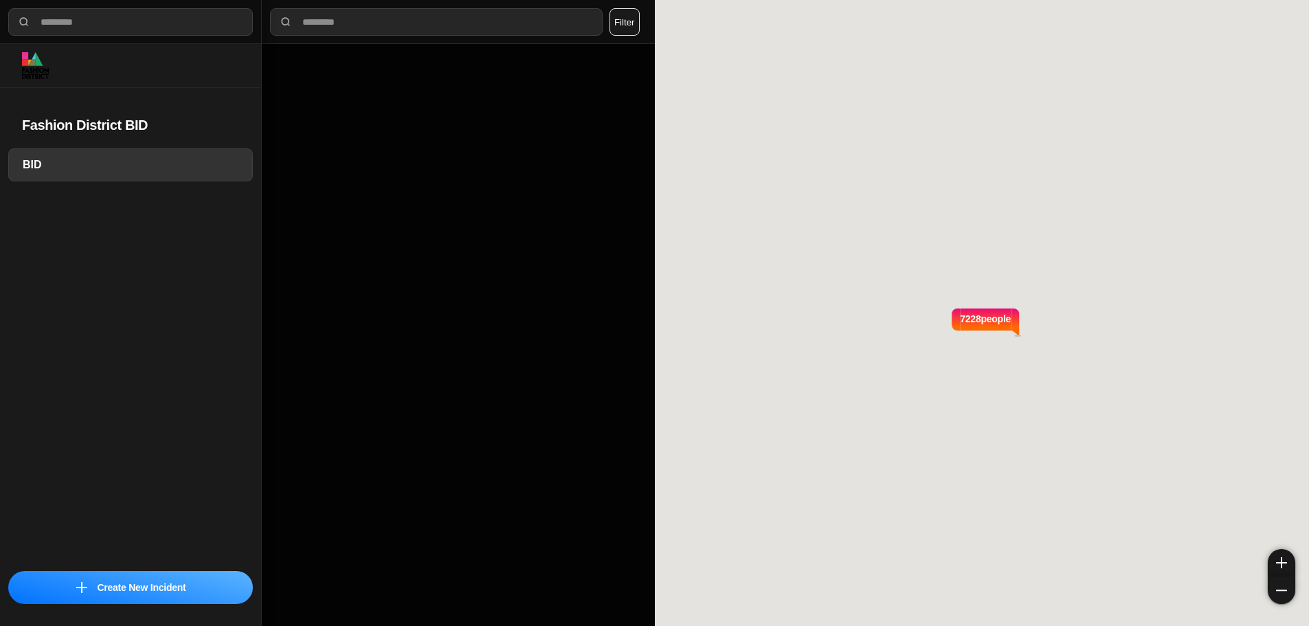
select select "*"
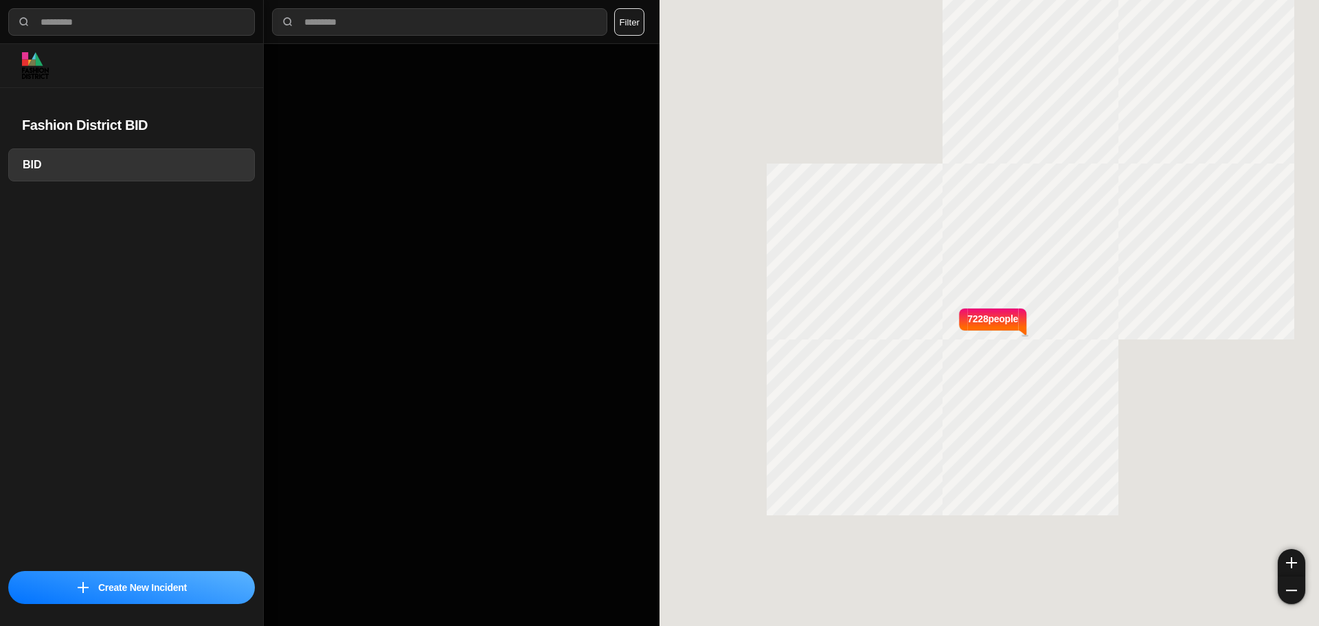
select select "*"
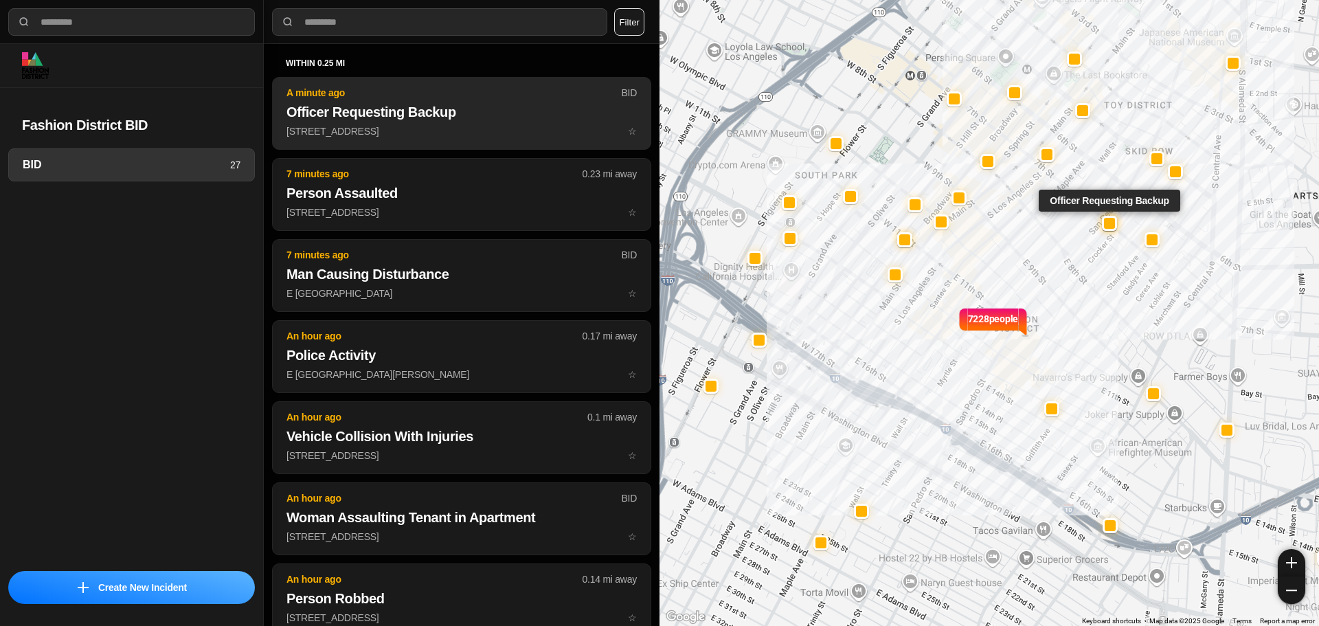
click at [449, 128] on p "[STREET_ADDRESS] ☆" at bounding box center [461, 131] width 350 height 14
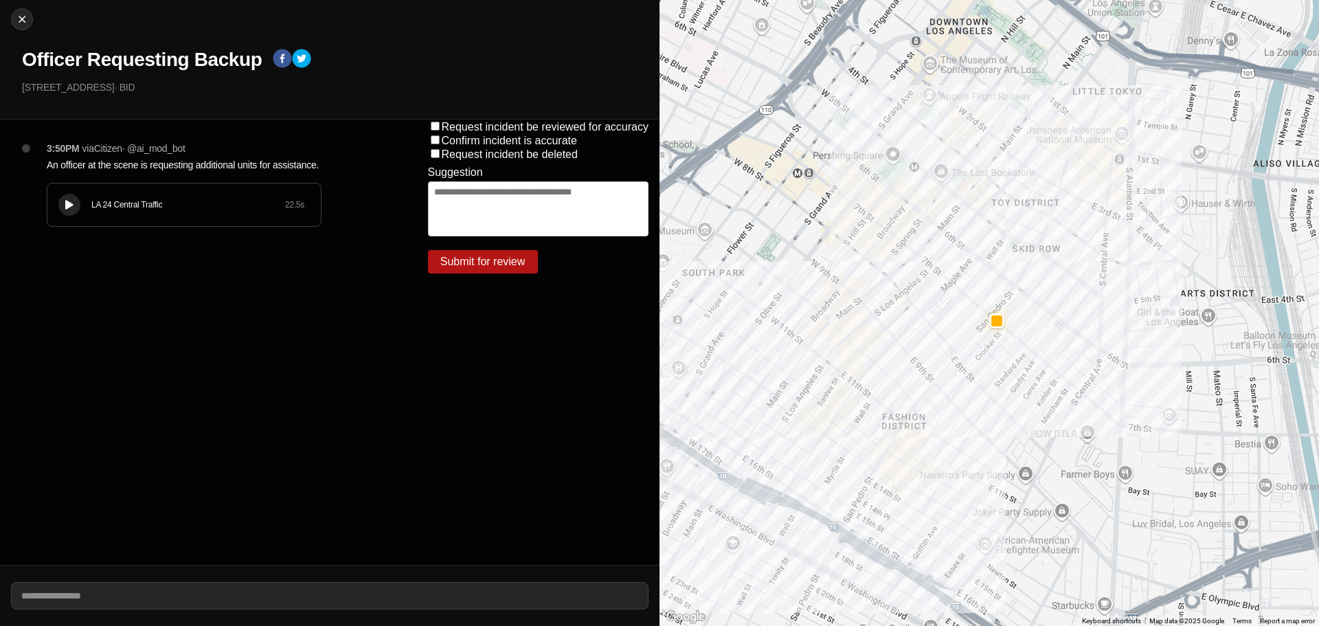
click at [73, 196] on button at bounding box center [69, 205] width 22 height 22
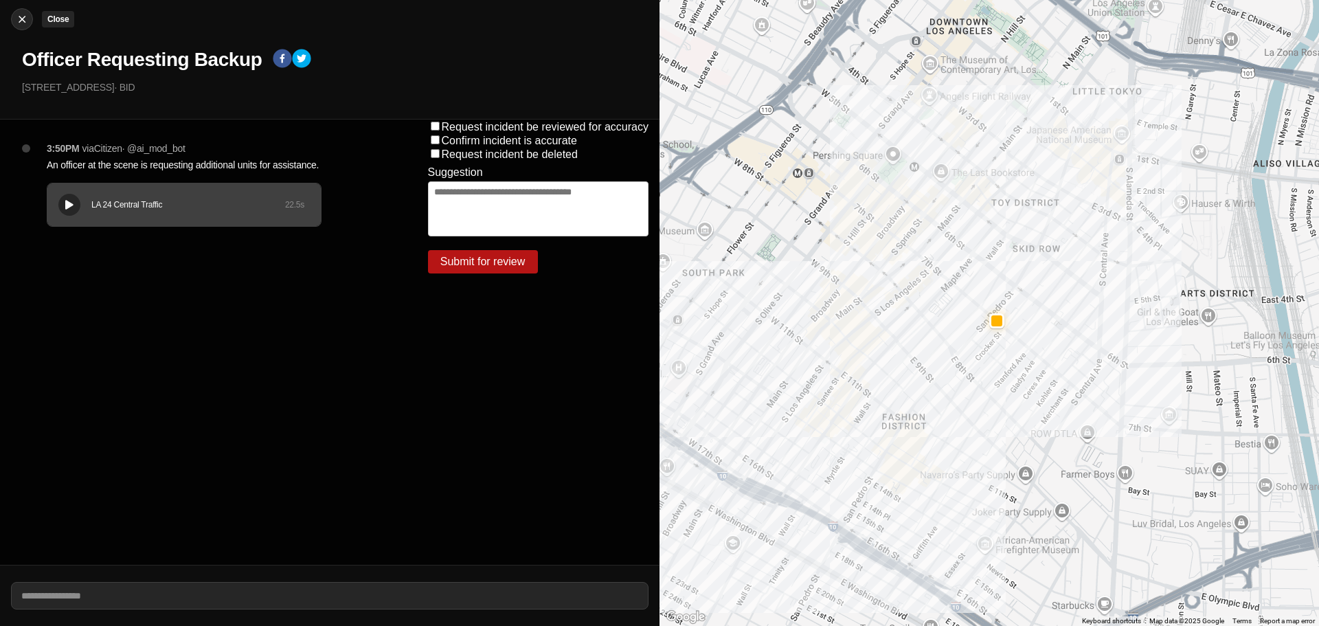
click at [28, 22] on img at bounding box center [22, 19] width 14 height 14
select select "*"
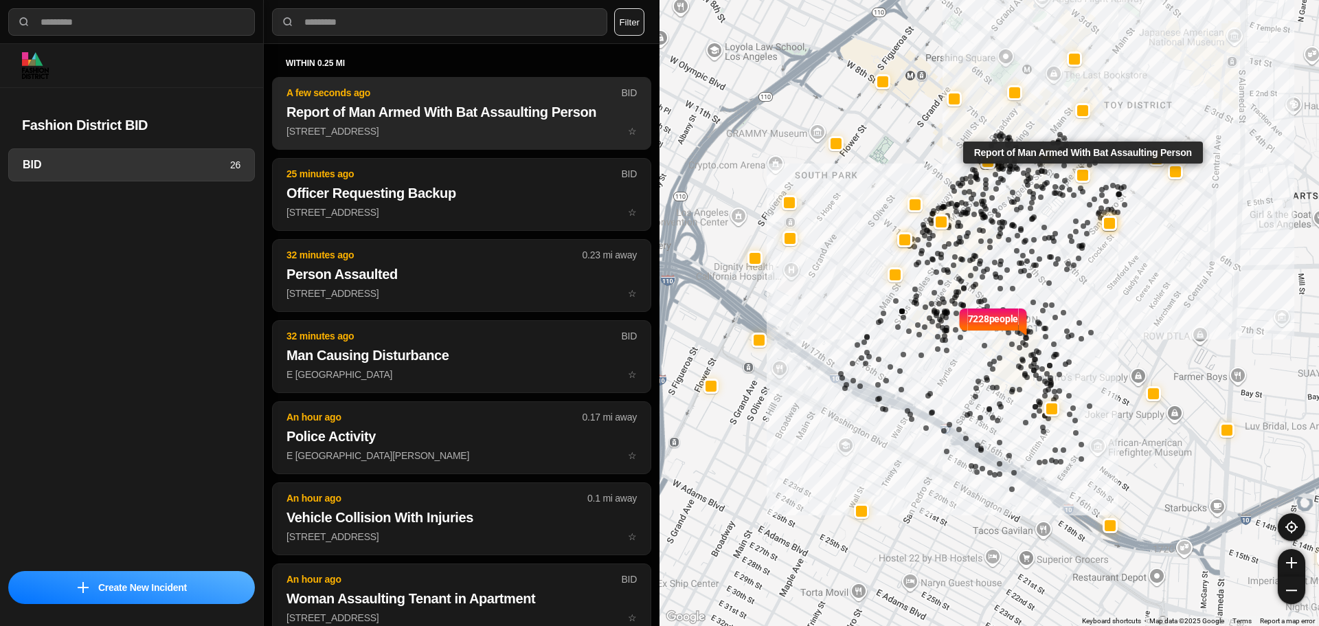
click at [503, 103] on h2 "Report of Man Armed With Bat Assaulting Person" at bounding box center [461, 111] width 350 height 19
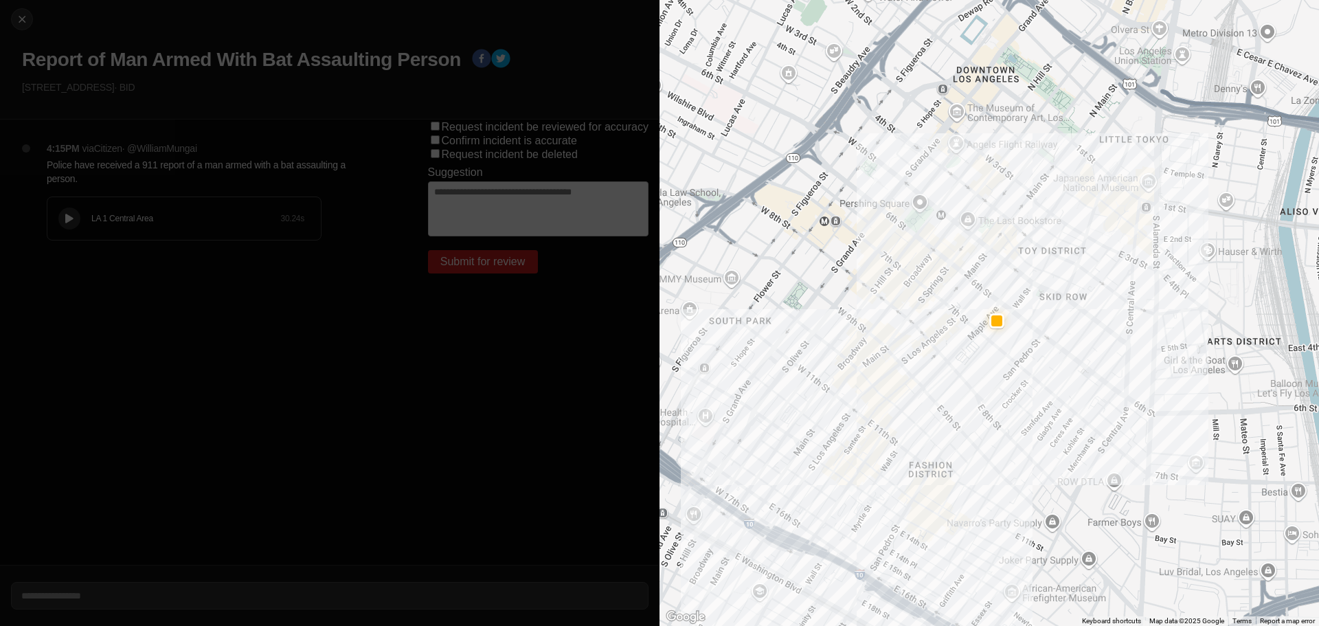
click at [76, 213] on button at bounding box center [69, 218] width 22 height 22
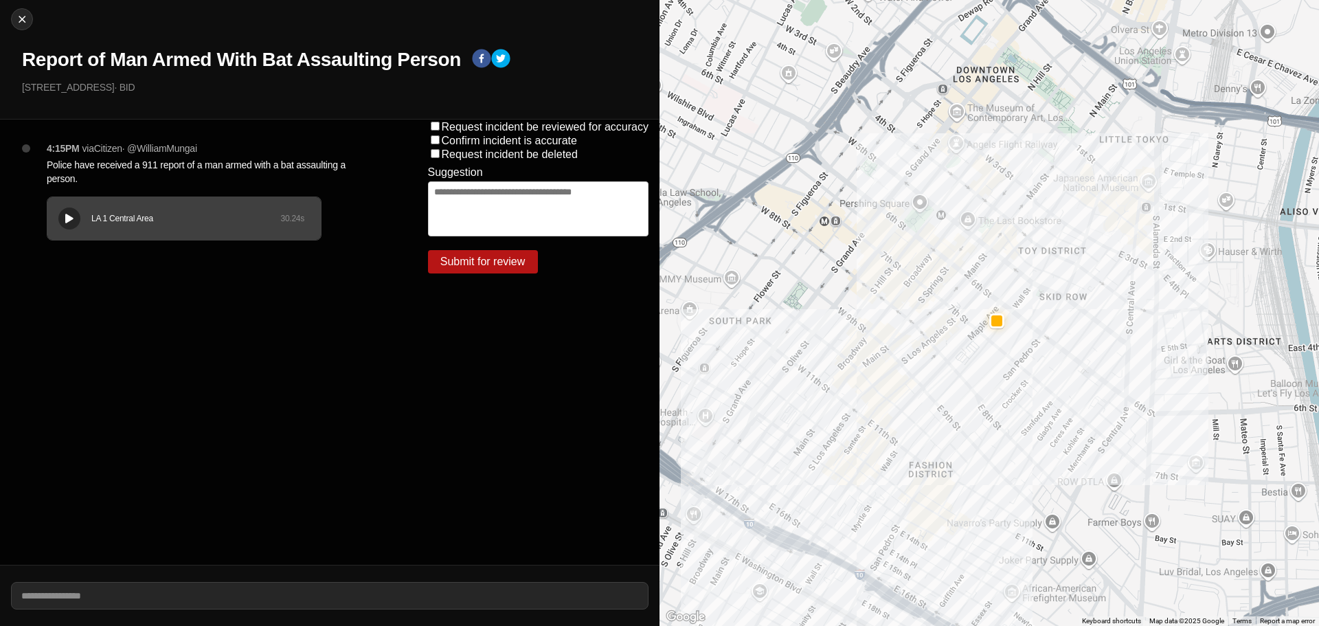
click at [29, 5] on div "Close Report of Man Armed With Bat Assaulting Person 625 South Maple Avenue · B…" at bounding box center [329, 60] width 659 height 120
click at [17, 20] on img at bounding box center [22, 19] width 14 height 14
select select "*"
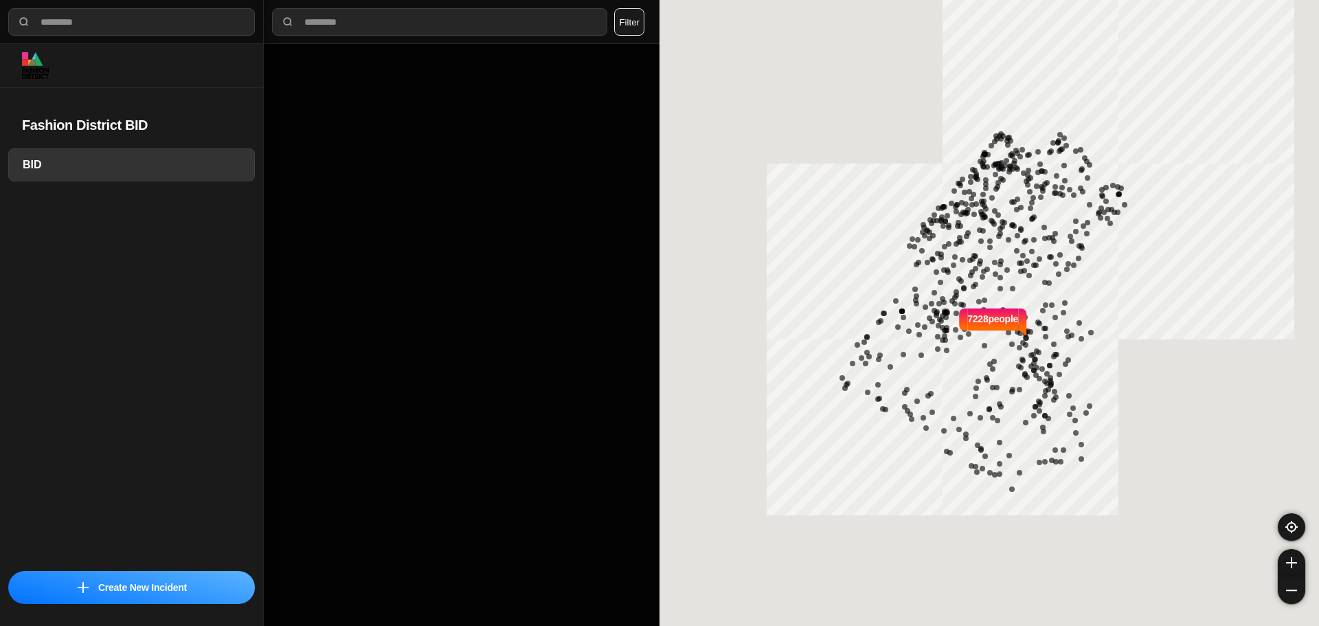
select select "*"
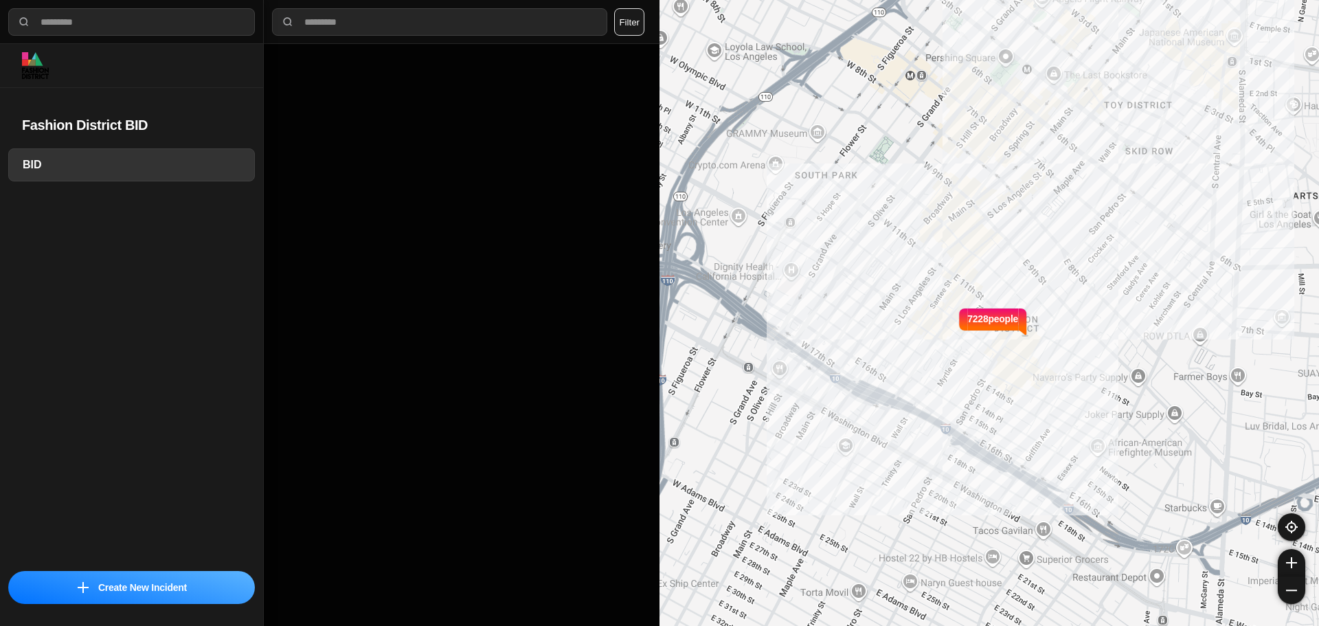
select select "*"
